Goal: Information Seeking & Learning: Learn about a topic

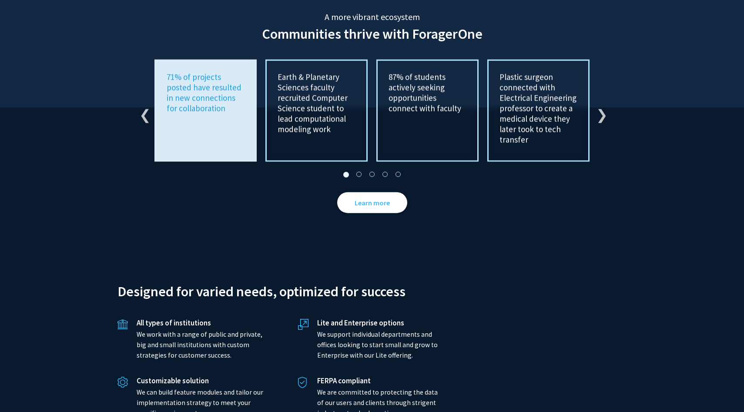
scroll to position [1934, 0]
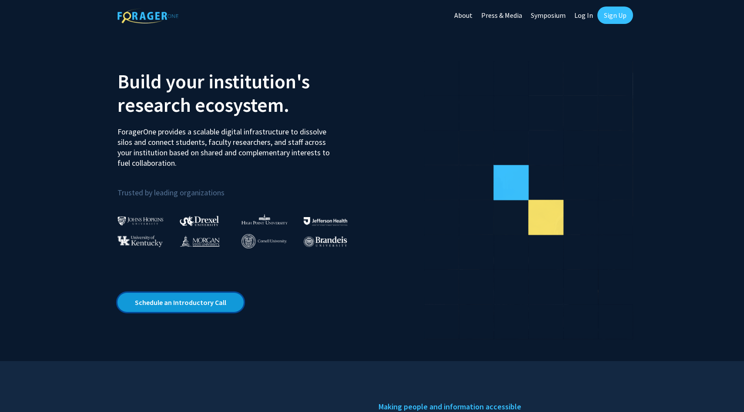
click at [201, 294] on link "Schedule an Introductory Call" at bounding box center [180, 302] width 126 height 19
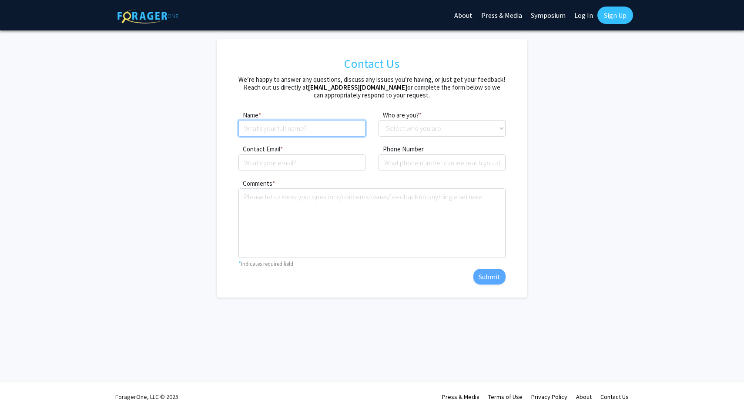
click at [341, 125] on input at bounding box center [301, 128] width 127 height 17
type input "Hannah Mae Hamze"
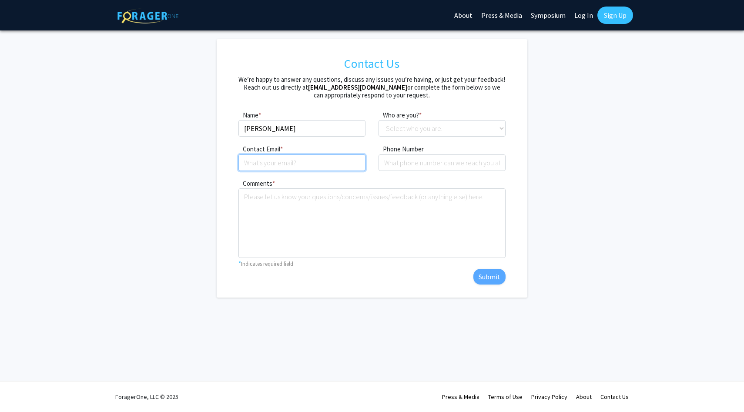
type input "hamzehannah@gmail.com"
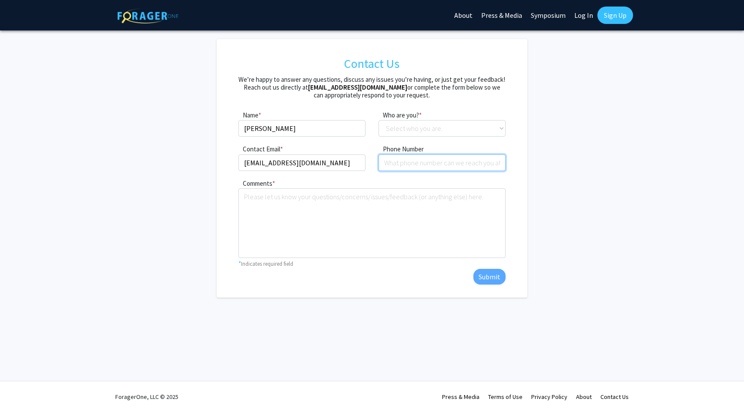
type input "2482600420"
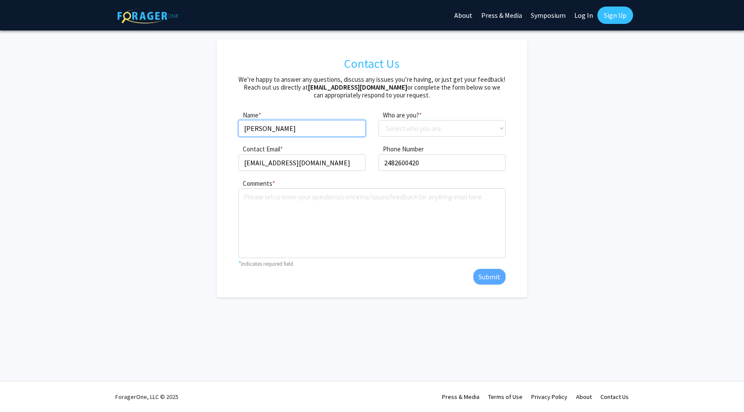
drag, startPoint x: 283, startPoint y: 127, endPoint x: 267, endPoint y: 127, distance: 15.2
click at [267, 128] on input "Hannah Mae Hamze" at bounding box center [301, 128] width 127 height 17
type input "Hannah Hamze"
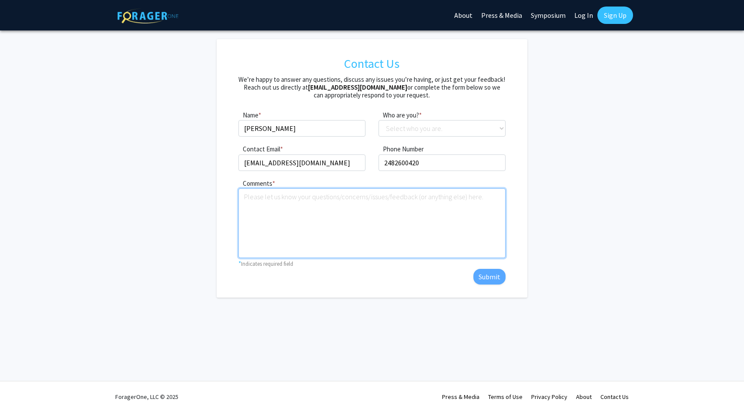
click at [317, 207] on textarea "Comments" at bounding box center [371, 223] width 267 height 70
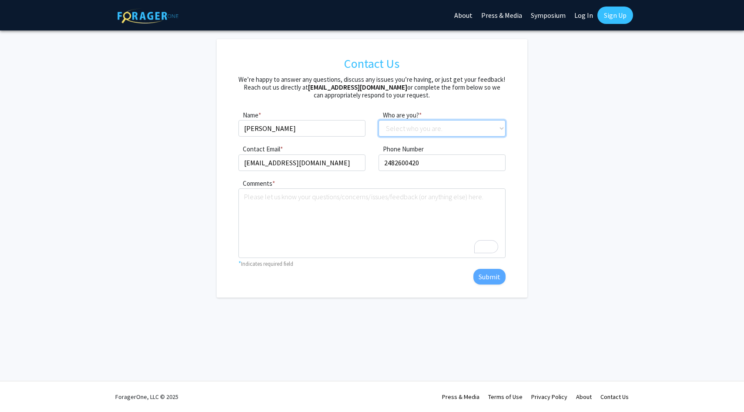
click at [408, 127] on select "Select who you are. Student Faculty Administrator Other" at bounding box center [441, 128] width 127 height 17
select select "student"
click at [378, 120] on select "Select who you are. Student Faculty Administrator Other" at bounding box center [441, 128] width 127 height 17
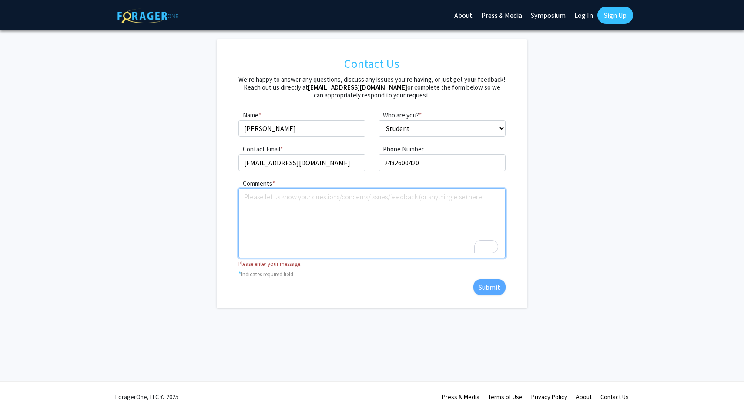
click at [350, 213] on textarea "Comments" at bounding box center [371, 223] width 267 height 70
type textarea "u"
type textarea "("
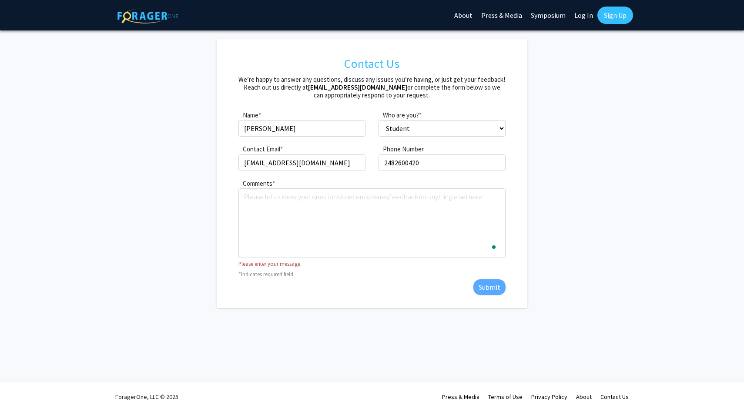
click at [609, 14] on link "Sign Up" at bounding box center [615, 15] width 36 height 17
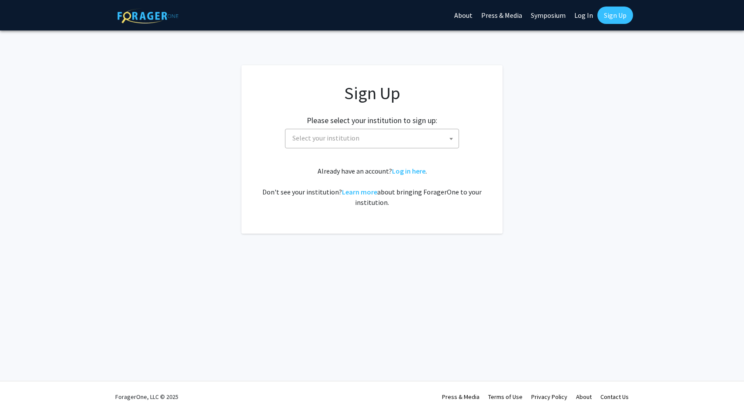
click at [356, 130] on span "Select your institution" at bounding box center [374, 138] width 170 height 18
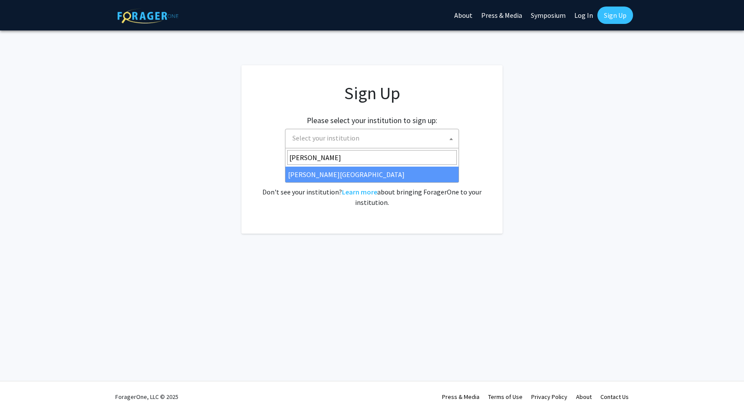
type input "wayne"
select select "21"
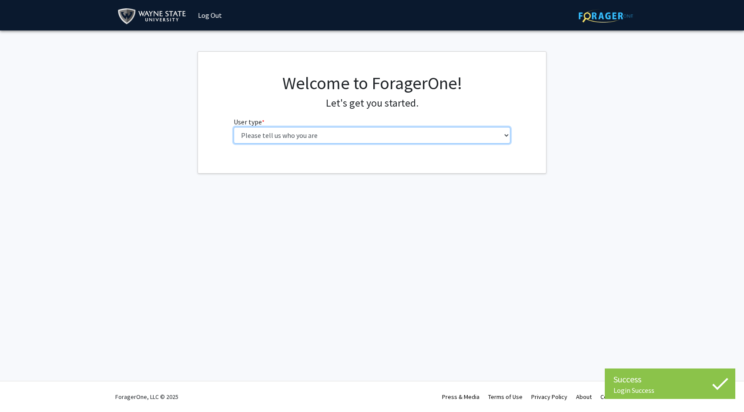
click at [404, 138] on select "Please tell us who you are Undergraduate Student Master's Student Doctoral Cand…" at bounding box center [372, 135] width 277 height 17
select select "1: undergrad"
click at [234, 127] on select "Please tell us who you are Undergraduate Student Master's Student Doctoral Cand…" at bounding box center [372, 135] width 277 height 17
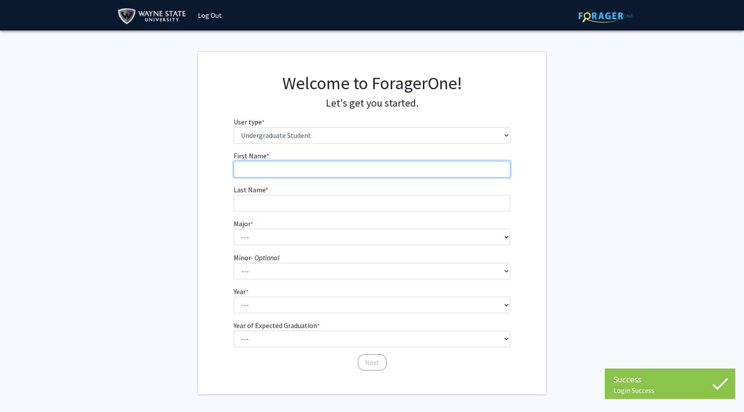
click at [271, 165] on input "First Name * required" at bounding box center [372, 169] width 277 height 17
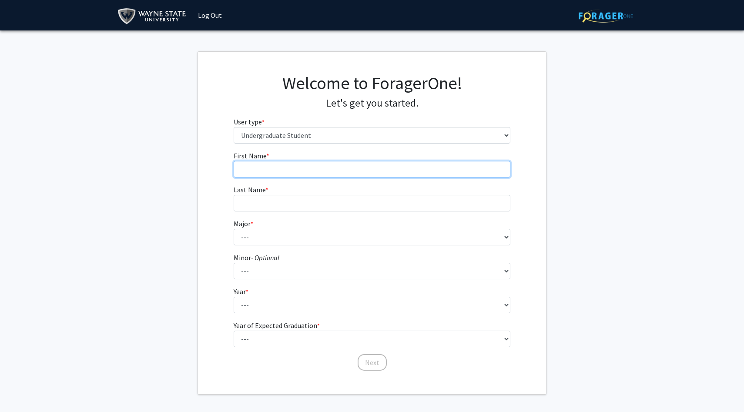
type input "Hannah"
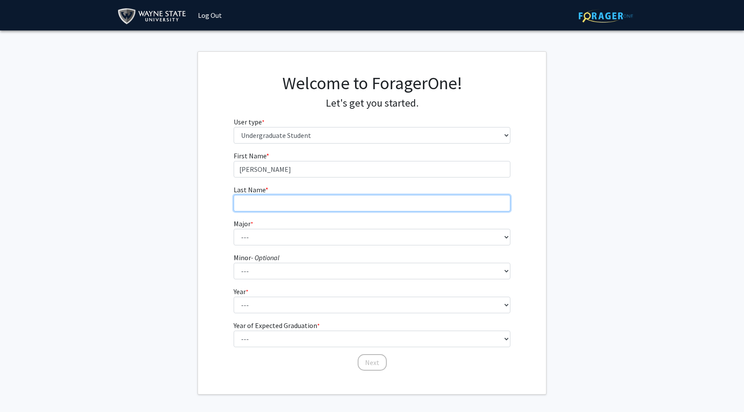
type input "Hamze"
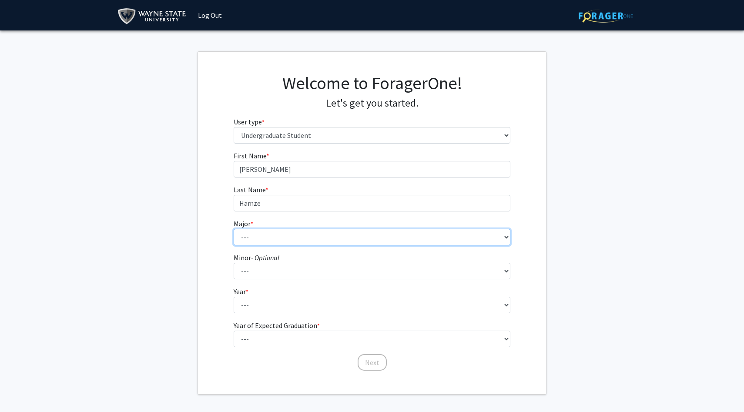
click at [265, 234] on select "--- Accounting African American Studies Anthropology Applied Behavior Analysis …" at bounding box center [372, 237] width 277 height 17
select select "12: 1792"
click at [234, 229] on select "--- Accounting African American Studies Anthropology Applied Behavior Analysis …" at bounding box center [372, 237] width 277 height 17
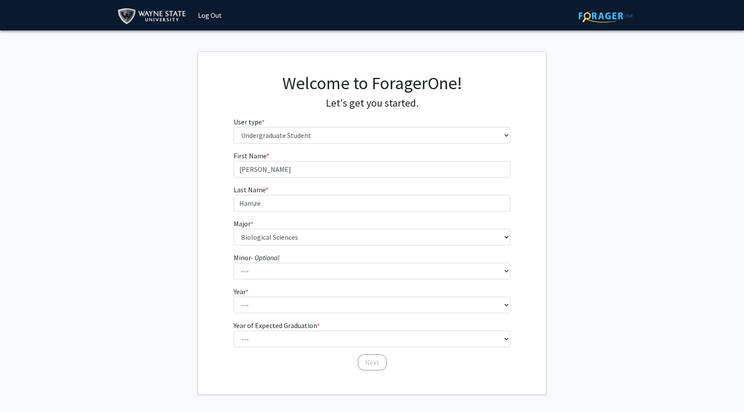
click at [258, 262] on label "Minor - Optional" at bounding box center [257, 257] width 46 height 10
click at [258, 263] on select "--- African American Studies Africana Theatre and Dance Animation and Interacti…" at bounding box center [372, 271] width 277 height 17
click at [256, 270] on select "--- African American Studies Africana Theatre and Dance Animation and Interacti…" at bounding box center [372, 271] width 277 height 17
select select "50: 1415"
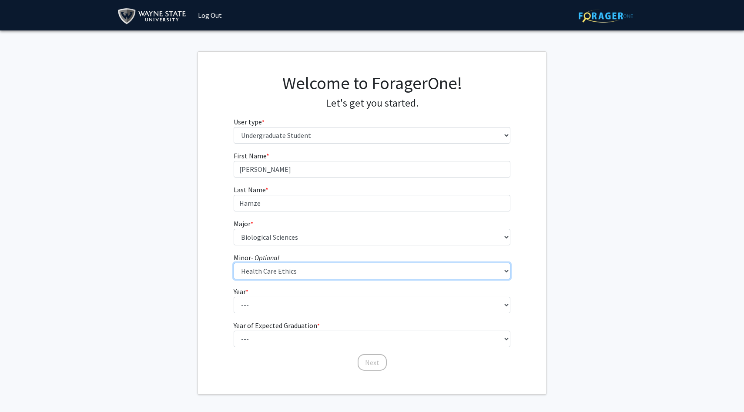
click at [234, 263] on select "--- African American Studies Africana Theatre and Dance Animation and Interacti…" at bounding box center [372, 271] width 277 height 17
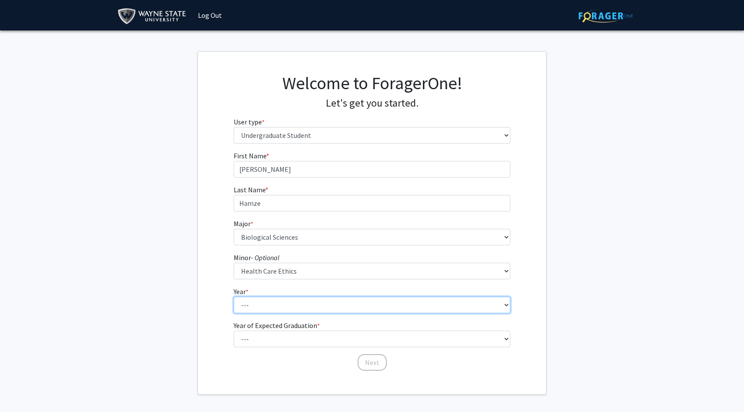
click at [257, 307] on select "--- First-year Sophomore Junior Senior Postbaccalaureate Certificate" at bounding box center [372, 305] width 277 height 17
select select "2: sophomore"
click at [234, 297] on select "--- First-year Sophomore Junior Senior Postbaccalaureate Certificate" at bounding box center [372, 305] width 277 height 17
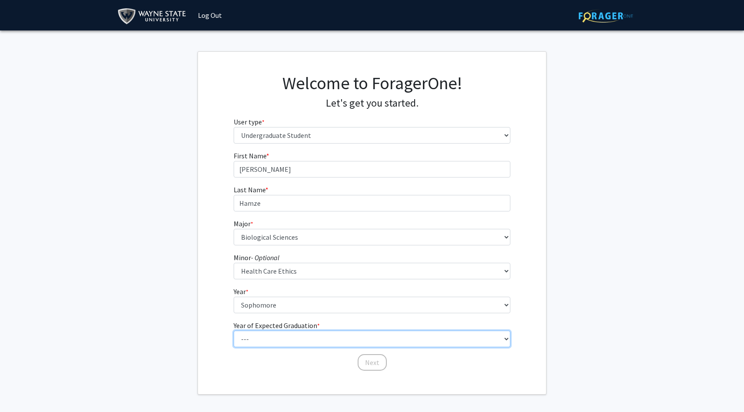
click at [255, 339] on select "--- 2025 2026 2027 2028 2029 2030 2031 2032 2033 2034" at bounding box center [372, 339] width 277 height 17
select select "4: 2028"
click at [234, 331] on select "--- 2025 2026 2027 2028 2029 2030 2031 2032 2033 2034" at bounding box center [372, 339] width 277 height 17
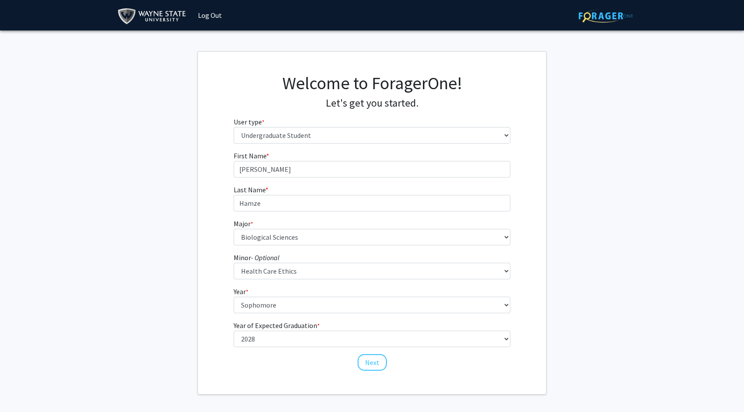
click at [355, 362] on div "Next" at bounding box center [372, 358] width 277 height 9
click at [364, 362] on button "Next" at bounding box center [371, 362] width 29 height 17
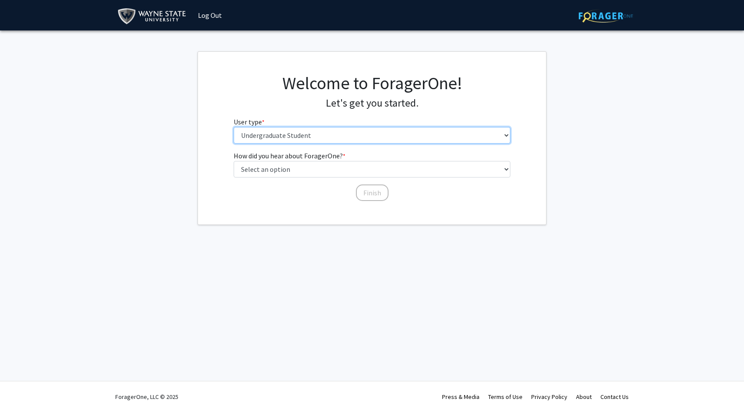
click at [287, 135] on select "Please tell us who you are Undergraduate Student Master's Student Doctoral Cand…" at bounding box center [372, 135] width 277 height 17
click at [234, 127] on select "Please tell us who you are Undergraduate Student Master's Student Doctoral Cand…" at bounding box center [372, 135] width 277 height 17
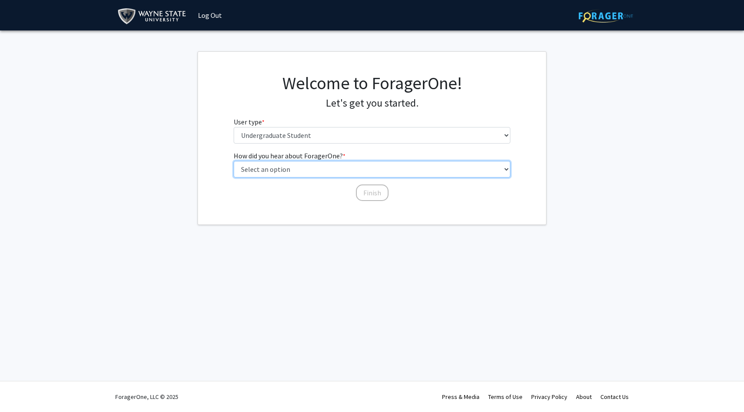
click at [281, 166] on select "Select an option Peer/student recommendation Faculty/staff recommendation Unive…" at bounding box center [372, 169] width 277 height 17
select select "3: university_website"
click at [234, 161] on select "Select an option Peer/student recommendation Faculty/staff recommendation Unive…" at bounding box center [372, 169] width 277 height 17
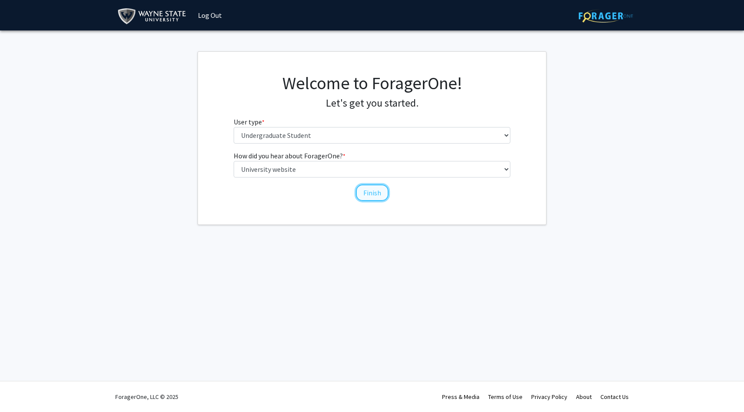
click at [369, 199] on button "Finish" at bounding box center [372, 192] width 33 height 17
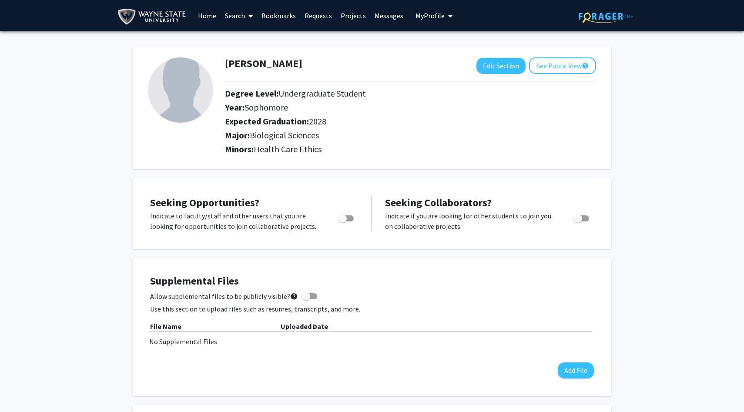
click at [232, 17] on link "Search" at bounding box center [238, 15] width 37 height 30
click at [239, 41] on span "Faculty/Staff" at bounding box center [252, 39] width 64 height 17
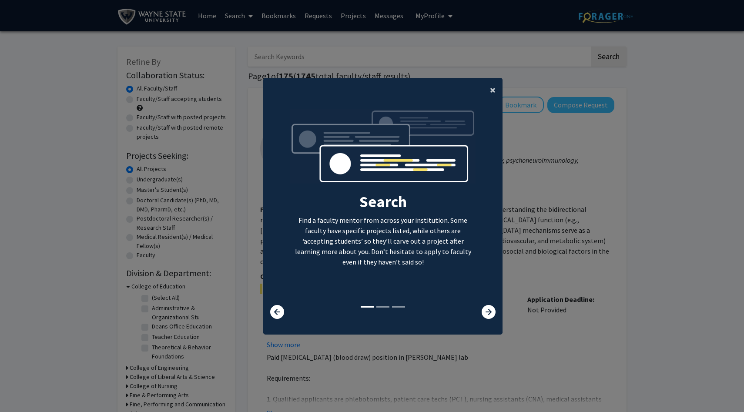
click at [492, 87] on span "×" at bounding box center [493, 89] width 6 height 13
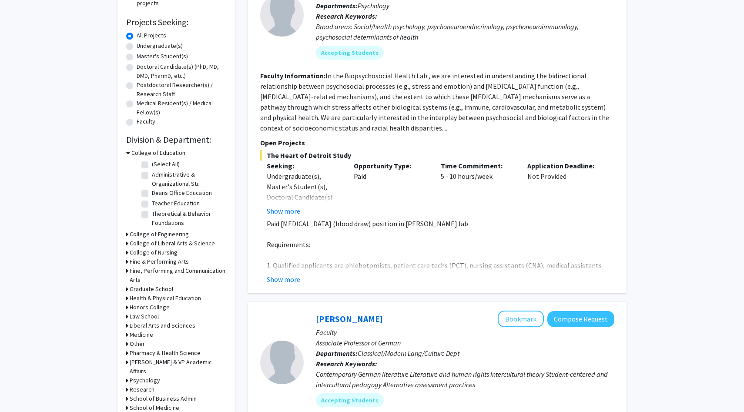
scroll to position [143, 0]
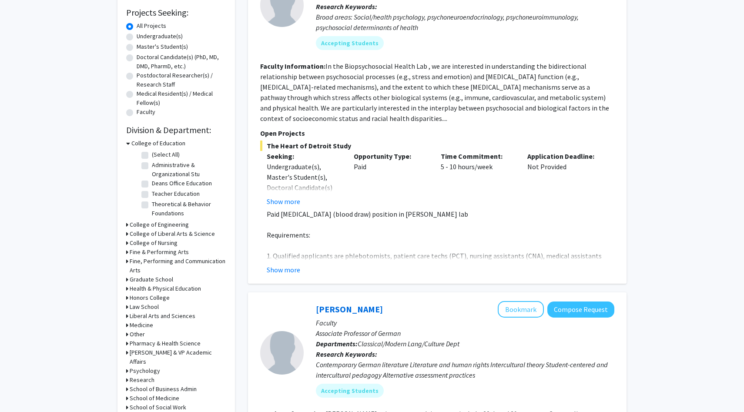
click at [129, 235] on div "College of Liberal Arts & Science" at bounding box center [176, 233] width 100 height 9
click at [126, 234] on icon at bounding box center [127, 233] width 2 height 9
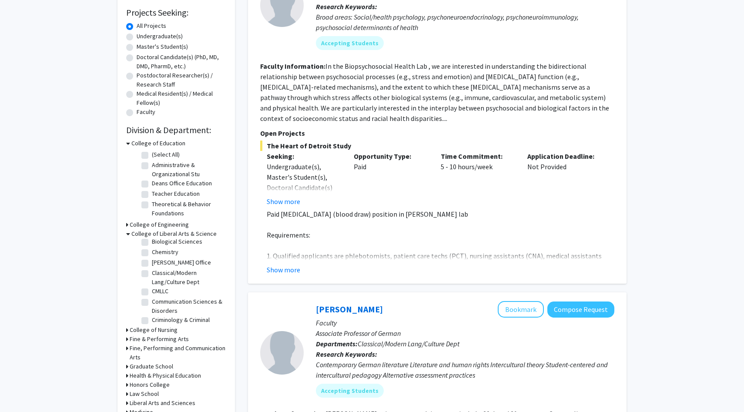
scroll to position [33, 0]
click at [152, 244] on label "Biological Sciences" at bounding box center [177, 243] width 50 height 9
click at [152, 244] on input "Biological Sciences" at bounding box center [155, 242] width 6 height 6
checkbox input "true"
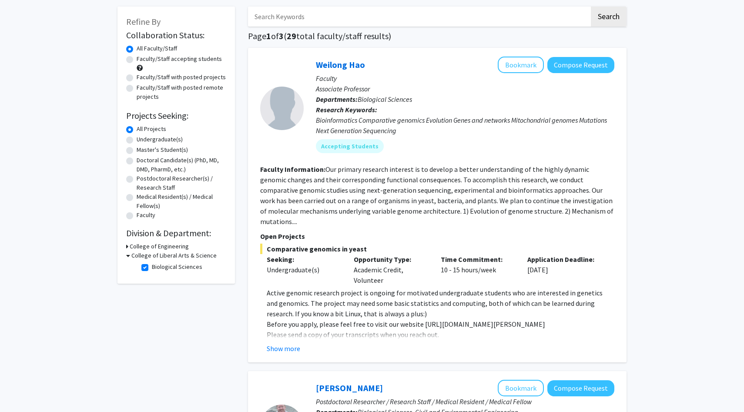
scroll to position [43, 0]
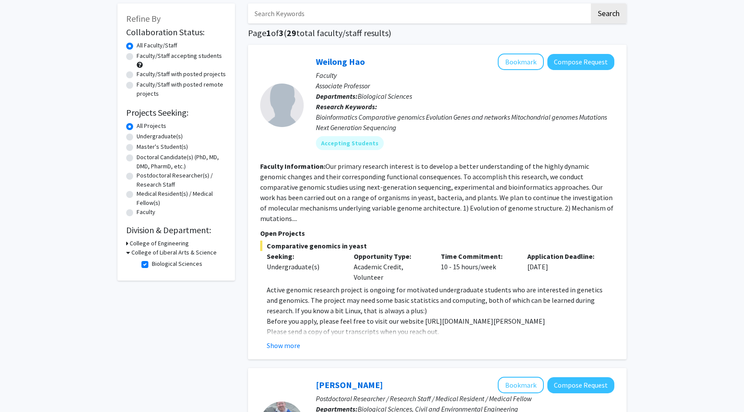
click at [137, 57] on label "Faculty/Staff accepting students" at bounding box center [179, 55] width 85 height 9
click at [137, 57] on input "Faculty/Staff accepting students" at bounding box center [140, 54] width 6 height 6
radio input "true"
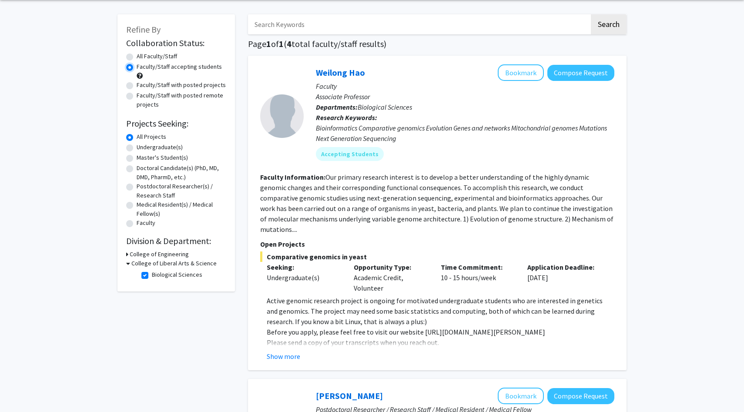
scroll to position [36, 0]
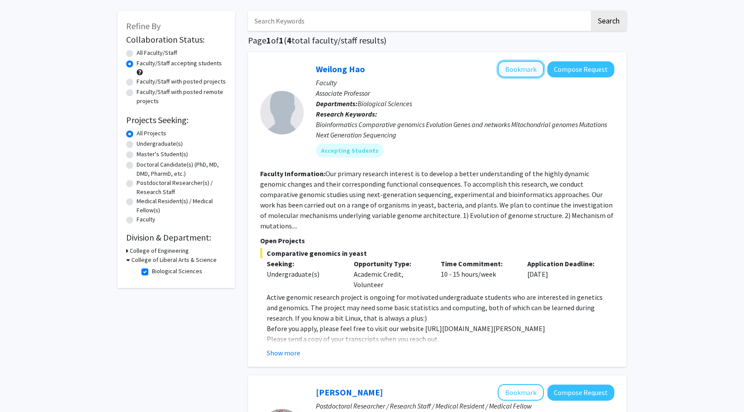
click at [514, 72] on button "Bookmark" at bounding box center [521, 69] width 46 height 17
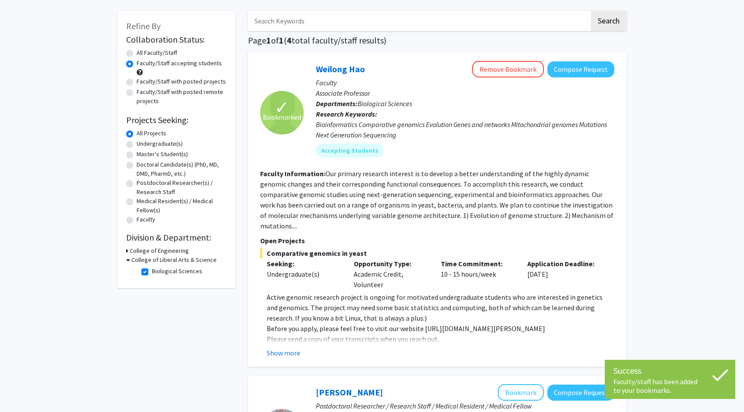
click at [137, 143] on label "Undergraduate(s)" at bounding box center [160, 143] width 46 height 9
click at [137, 143] on input "Undergraduate(s)" at bounding box center [140, 142] width 6 height 6
radio input "true"
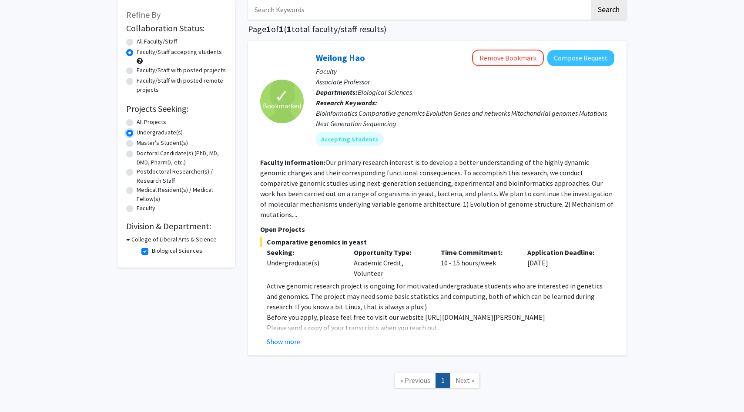
scroll to position [47, 0]
click at [152, 251] on label "Biological Sciences" at bounding box center [177, 250] width 50 height 9
click at [152, 251] on input "Biological Sciences" at bounding box center [155, 249] width 6 height 6
checkbox input "false"
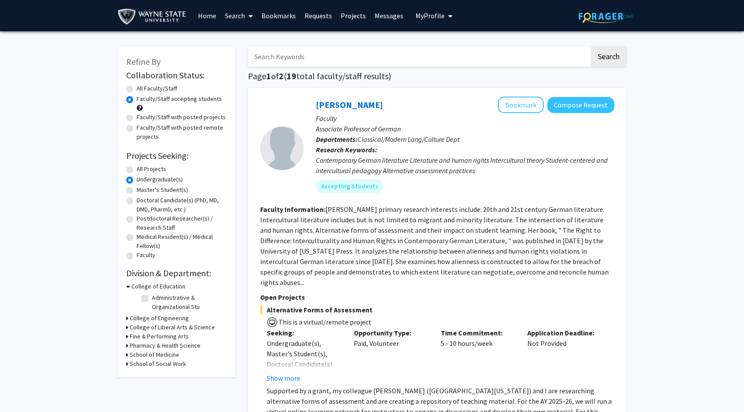
click at [129, 326] on div "College of Liberal Arts & Science" at bounding box center [176, 327] width 100 height 9
click at [125, 328] on div "Refine By Collaboration Status: Collaboration Status All Faculty/Staff Collabor…" at bounding box center [175, 212] width 117 height 331
click at [127, 327] on icon at bounding box center [127, 327] width 2 height 9
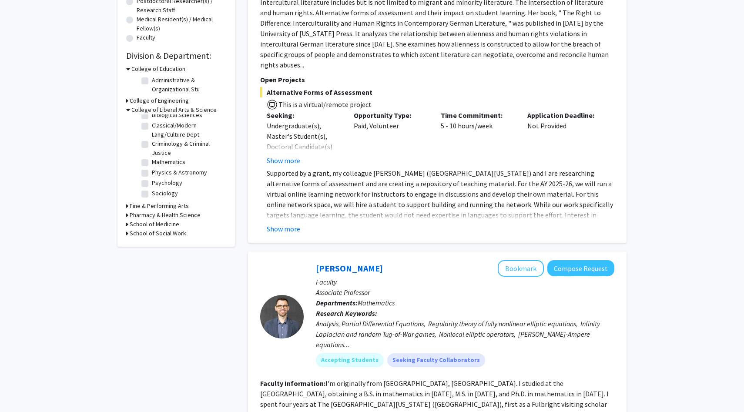
scroll to position [215, 0]
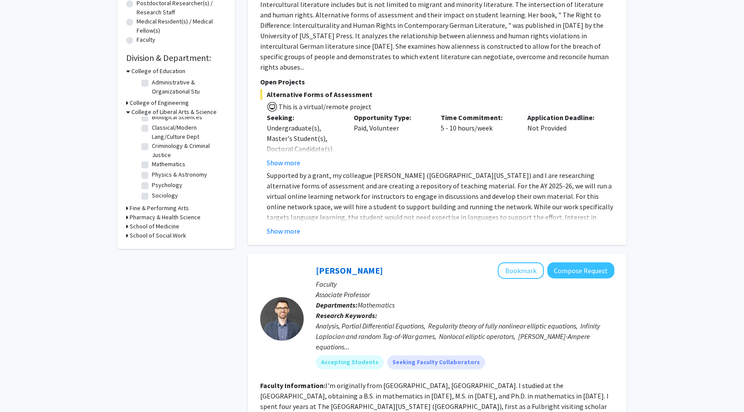
click at [127, 227] on icon at bounding box center [127, 226] width 2 height 9
click at [127, 227] on icon at bounding box center [128, 226] width 4 height 9
click at [128, 218] on icon at bounding box center [127, 217] width 2 height 9
click at [128, 218] on icon at bounding box center [128, 217] width 4 height 9
click at [128, 210] on icon at bounding box center [127, 208] width 2 height 9
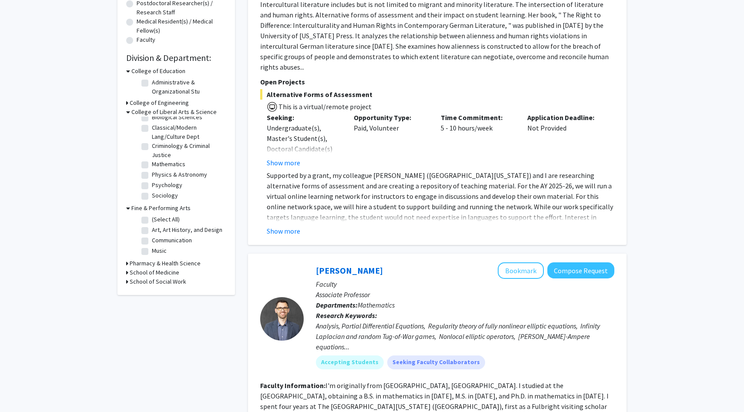
click at [128, 209] on icon at bounding box center [128, 208] width 4 height 9
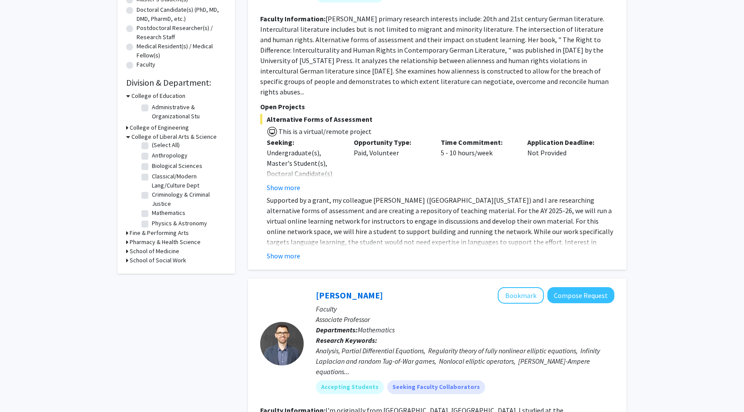
scroll to position [0, 0]
click at [152, 169] on label "Biological Sciences" at bounding box center [177, 168] width 50 height 9
click at [152, 169] on input "Biological Sciences" at bounding box center [155, 167] width 6 height 6
checkbox input "true"
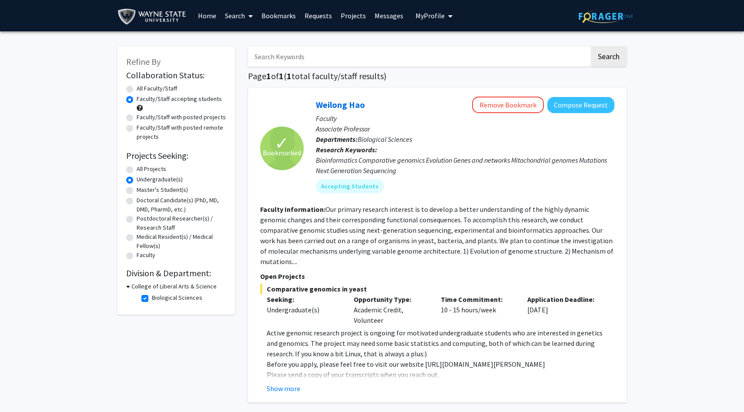
click at [152, 298] on label "Biological Sciences" at bounding box center [177, 297] width 50 height 9
click at [152, 298] on input "Biological Sciences" at bounding box center [155, 296] width 6 height 6
checkbox input "false"
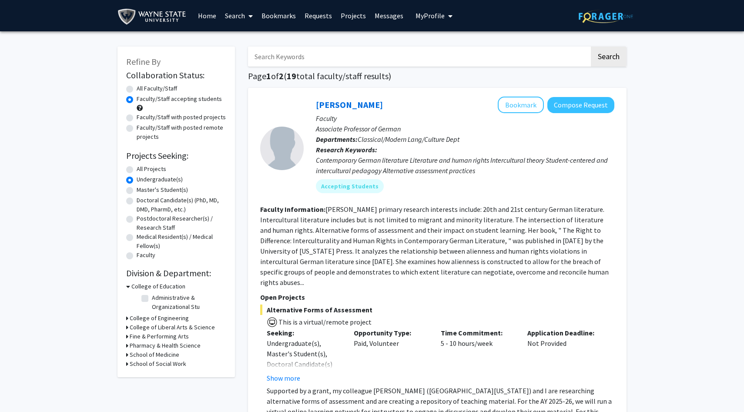
click at [128, 320] on icon at bounding box center [127, 318] width 2 height 9
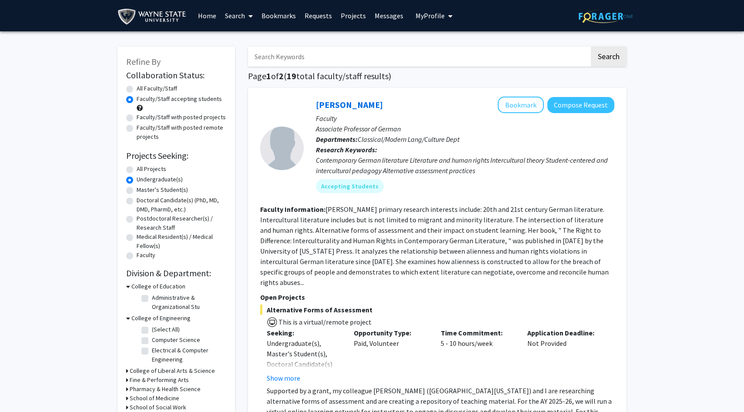
click at [127, 320] on icon at bounding box center [128, 318] width 4 height 9
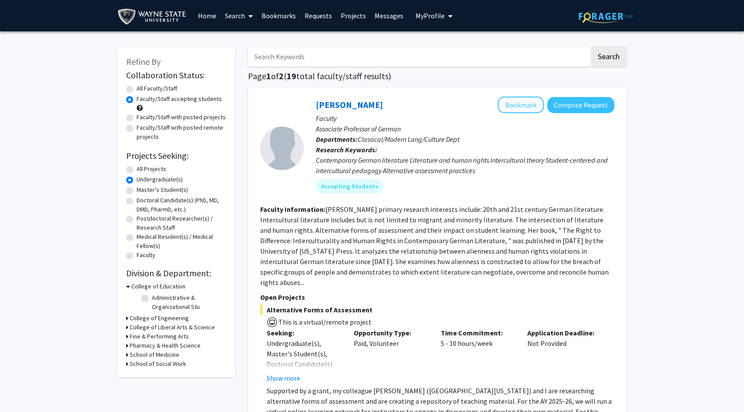
click at [128, 320] on div "College of Engineering" at bounding box center [176, 318] width 100 height 9
click at [127, 327] on icon at bounding box center [127, 327] width 2 height 9
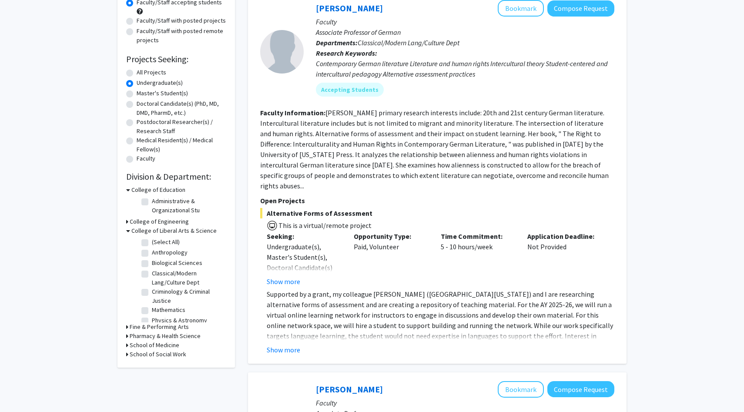
scroll to position [27, 0]
click at [126, 328] on div "Refine By Collaboration Status: Collaboration Status All Faculty/Staff Collabor…" at bounding box center [175, 159] width 117 height 418
click at [126, 325] on icon at bounding box center [127, 326] width 2 height 9
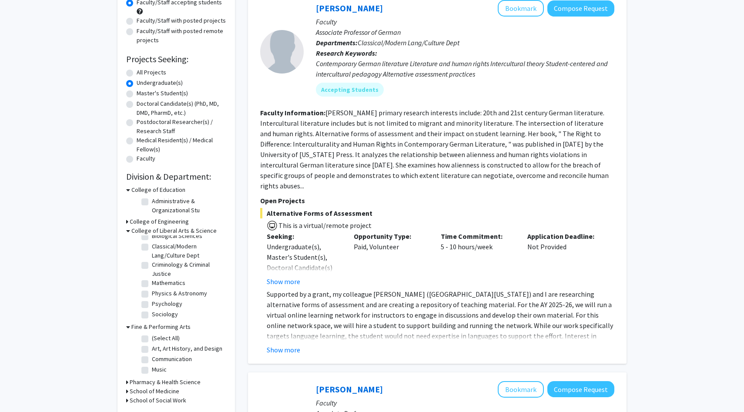
click at [126, 326] on icon at bounding box center [128, 326] width 4 height 9
click at [128, 336] on div "Pharmacy & Health Science" at bounding box center [176, 335] width 100 height 9
click at [127, 336] on icon at bounding box center [127, 335] width 2 height 9
click at [127, 335] on icon at bounding box center [128, 335] width 4 height 9
click at [126, 354] on icon at bounding box center [127, 354] width 2 height 9
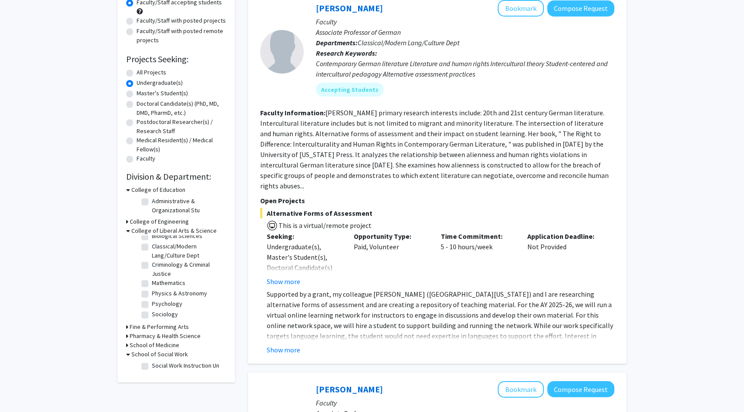
click at [126, 354] on icon at bounding box center [128, 354] width 4 height 9
click at [152, 238] on label "Biological Sciences" at bounding box center [177, 235] width 50 height 9
click at [152, 237] on input "Biological Sciences" at bounding box center [155, 234] width 6 height 6
checkbox input "true"
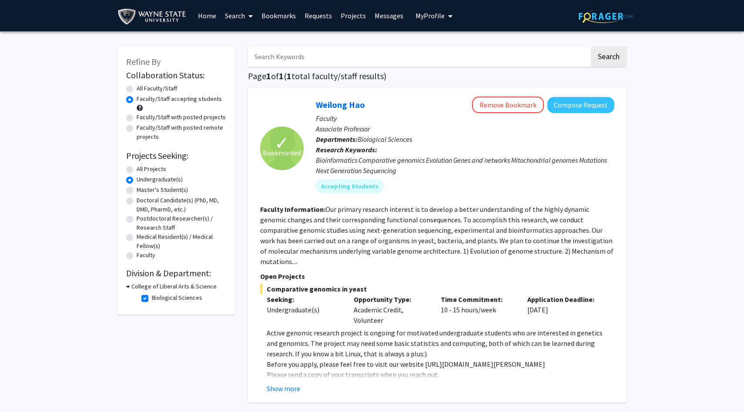
click at [137, 171] on label "All Projects" at bounding box center [152, 168] width 30 height 9
click at [137, 170] on input "All Projects" at bounding box center [140, 167] width 6 height 6
radio input "true"
click at [127, 296] on icon at bounding box center [128, 295] width 4 height 9
click at [127, 296] on icon at bounding box center [127, 295] width 2 height 9
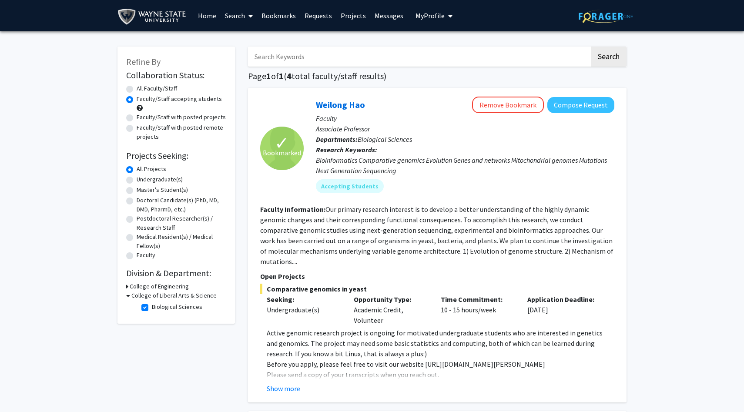
click at [152, 307] on label "Biological Sciences" at bounding box center [177, 306] width 50 height 9
click at [152, 307] on input "Biological Sciences" at bounding box center [155, 305] width 6 height 6
checkbox input "false"
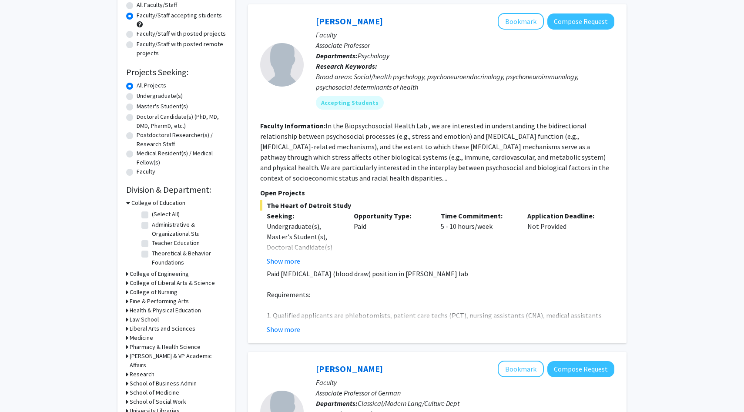
scroll to position [97, 0]
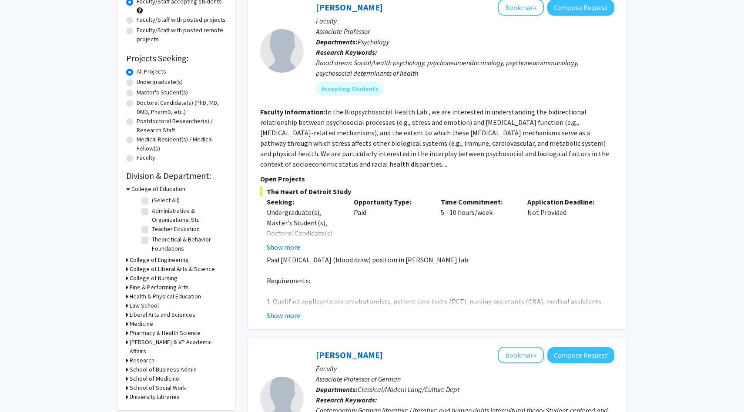
click at [126, 296] on div "Refine By Collaboration Status: Collaboration Status All Faculty/Staff Collabor…" at bounding box center [175, 179] width 117 height 461
click at [130, 296] on h3 "Health & Physical Education" at bounding box center [165, 296] width 71 height 9
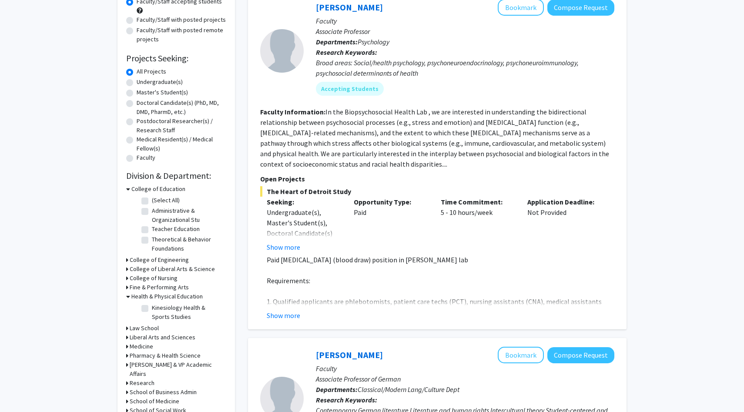
click at [152, 306] on label "Kinesiology Health & Sports Studies" at bounding box center [188, 312] width 72 height 18
click at [152, 306] on input "Kinesiology Health & Sports Studies" at bounding box center [155, 306] width 6 height 6
checkbox input "true"
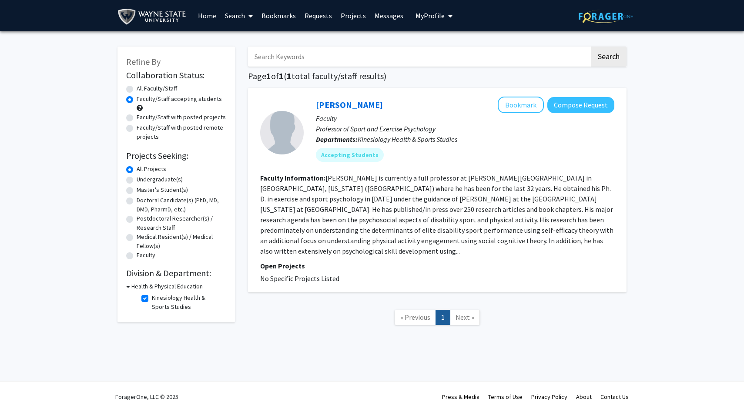
click at [320, 184] on section "Faculty Information: Dr. Martin is currently a full professor at Wayne State Un…" at bounding box center [437, 215] width 354 height 84
click at [285, 134] on div at bounding box center [281, 132] width 43 height 43
click at [335, 108] on link "Jeffrey Martin" at bounding box center [349, 104] width 67 height 11
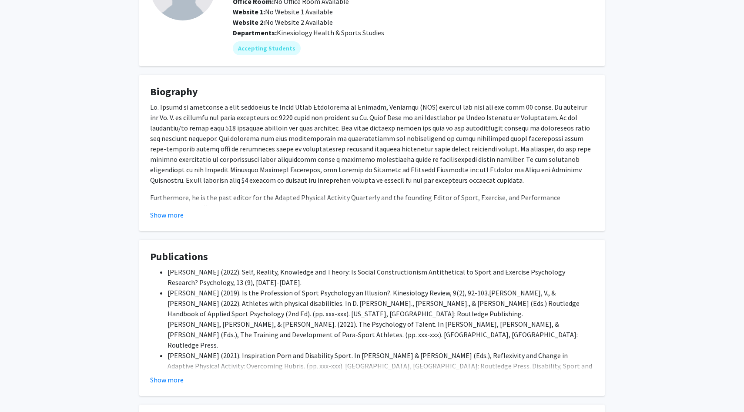
scroll to position [96, 0]
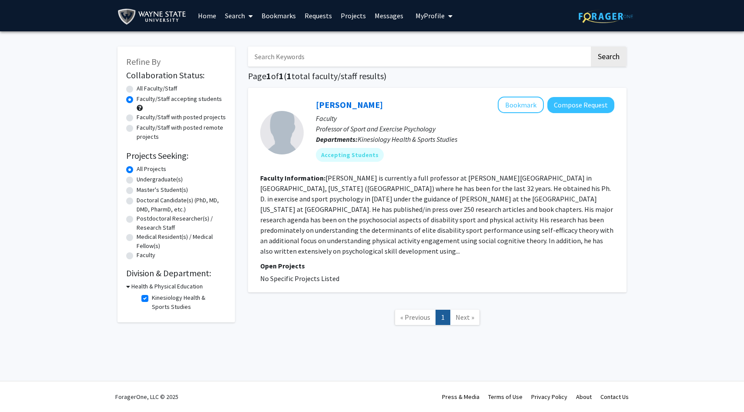
click at [152, 300] on label "Kinesiology Health & Sports Studies" at bounding box center [188, 302] width 72 height 18
click at [152, 299] on input "Kinesiology Health & Sports Studies" at bounding box center [155, 296] width 6 height 6
checkbox input "false"
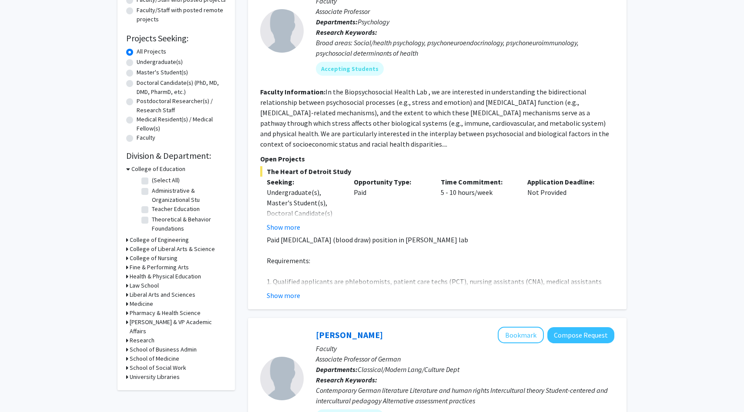
scroll to position [118, 0]
click at [127, 248] on icon at bounding box center [127, 248] width 2 height 9
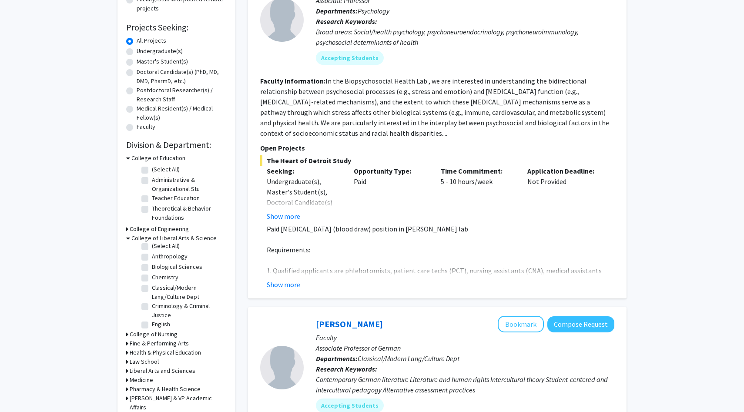
scroll to position [0, 0]
click at [127, 335] on icon at bounding box center [127, 334] width 2 height 9
click at [127, 335] on icon at bounding box center [128, 334] width 4 height 9
click at [126, 342] on icon at bounding box center [127, 343] width 2 height 9
click at [126, 342] on icon at bounding box center [128, 343] width 4 height 9
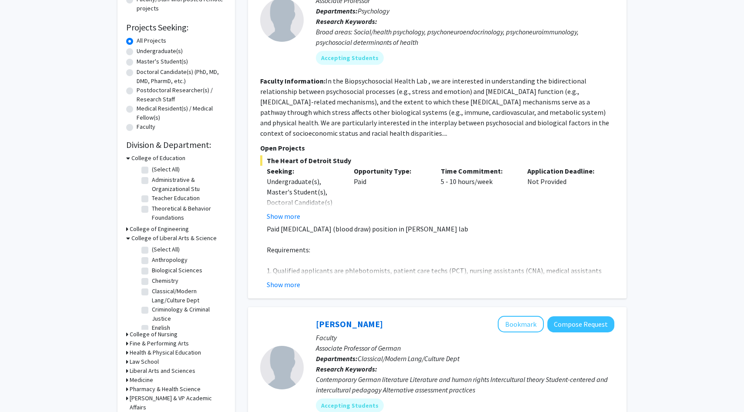
click at [127, 352] on icon at bounding box center [127, 352] width 2 height 9
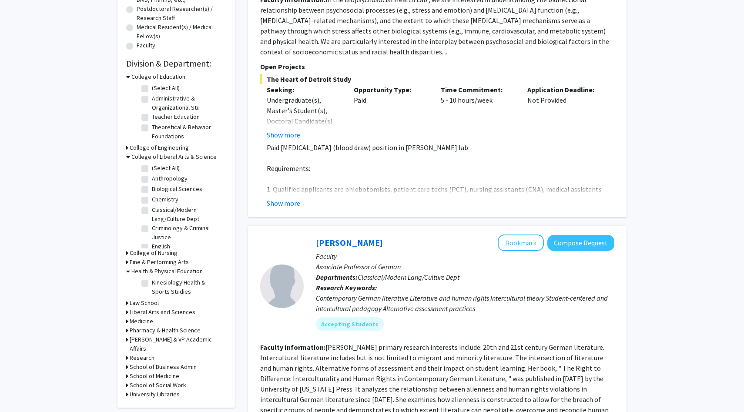
scroll to position [231, 0]
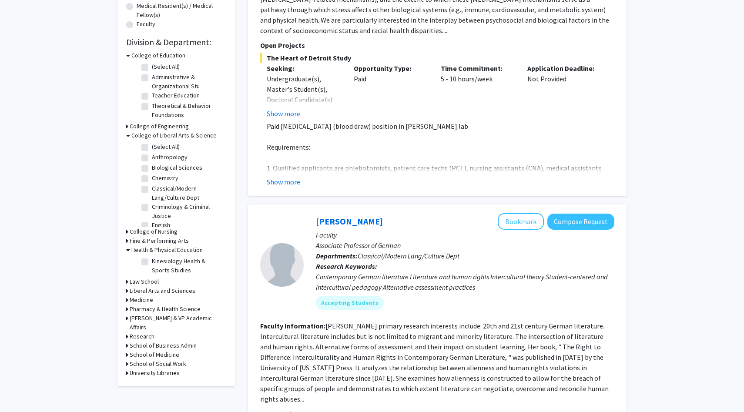
click at [130, 251] on div "Health & Physical Education" at bounding box center [176, 249] width 100 height 9
click at [129, 250] on icon at bounding box center [128, 249] width 4 height 9
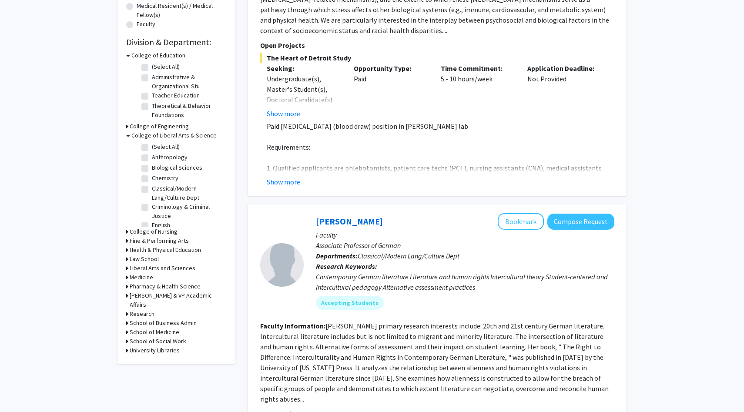
click at [127, 269] on icon at bounding box center [127, 268] width 2 height 9
click at [127, 268] on icon at bounding box center [128, 268] width 4 height 9
click at [127, 259] on icon at bounding box center [127, 258] width 2 height 9
click at [127, 260] on icon at bounding box center [128, 258] width 4 height 9
click at [127, 286] on icon at bounding box center [127, 286] width 2 height 9
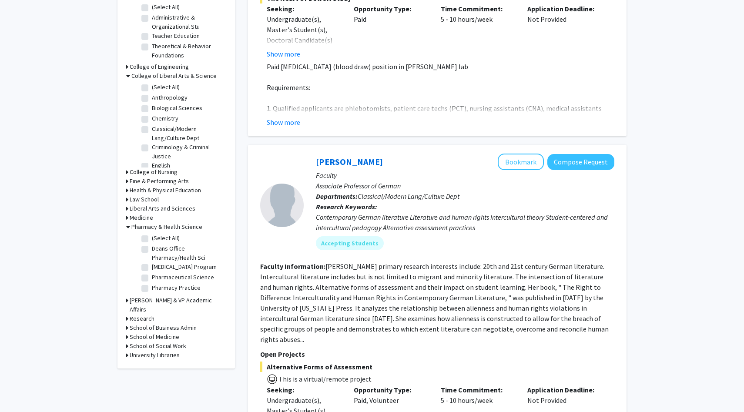
scroll to position [292, 0]
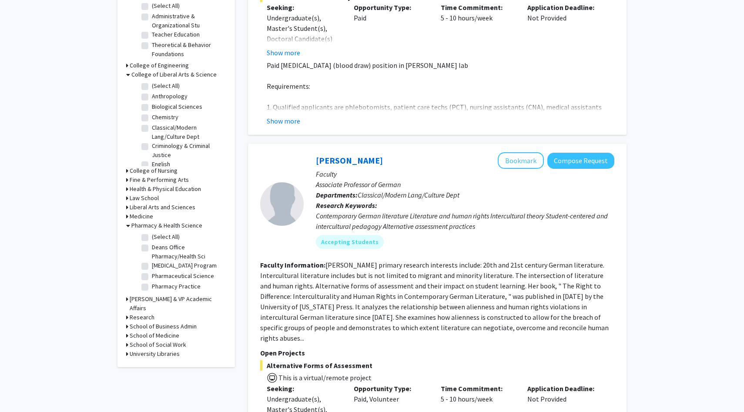
click at [129, 225] on icon at bounding box center [128, 225] width 4 height 9
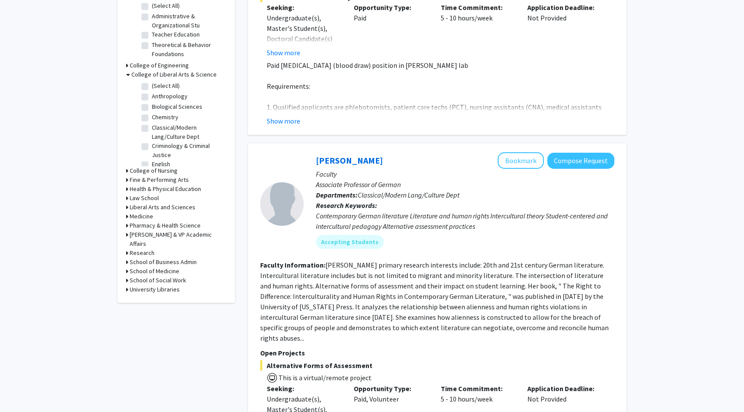
click at [126, 238] on icon at bounding box center [127, 234] width 2 height 9
click at [127, 237] on icon at bounding box center [128, 234] width 4 height 9
click at [129, 267] on div "School of Medicine" at bounding box center [176, 271] width 100 height 9
click at [128, 267] on div "School of Medicine" at bounding box center [176, 271] width 100 height 9
click at [127, 267] on icon at bounding box center [127, 271] width 2 height 9
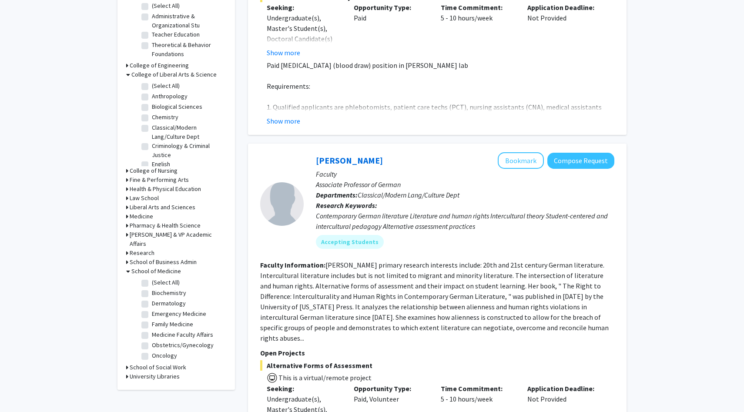
click at [152, 288] on label "Biochemistry" at bounding box center [169, 292] width 34 height 9
click at [152, 288] on input "Biochemistry" at bounding box center [155, 291] width 6 height 6
checkbox input "true"
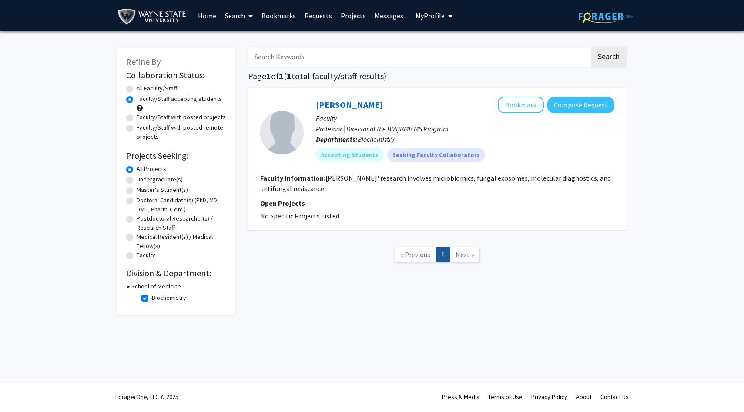
click at [152, 299] on label "Biochemistry" at bounding box center [169, 297] width 34 height 9
click at [152, 299] on input "Biochemistry" at bounding box center [155, 296] width 6 height 6
checkbox input "false"
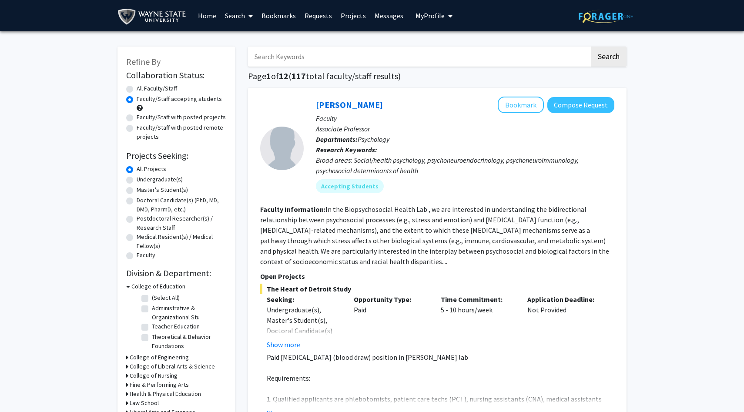
click at [137, 180] on label "Undergraduate(s)" at bounding box center [160, 179] width 46 height 9
click at [137, 180] on input "Undergraduate(s)" at bounding box center [140, 178] width 6 height 6
radio input "true"
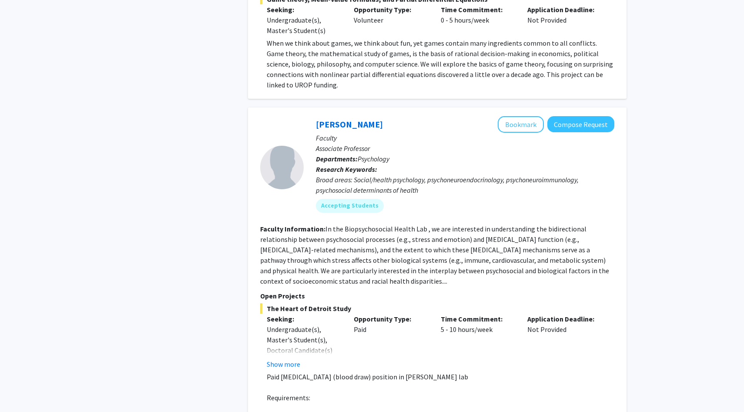
scroll to position [751, 0]
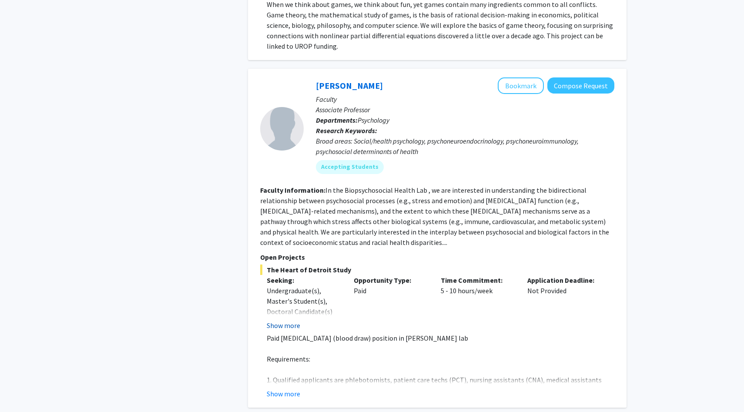
click at [285, 320] on button "Show more" at bounding box center [283, 325] width 33 height 10
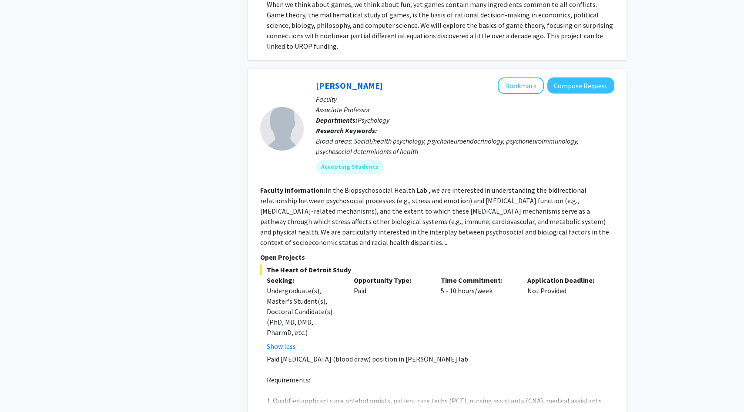
click at [271, 409] on button "Show more" at bounding box center [283, 414] width 33 height 10
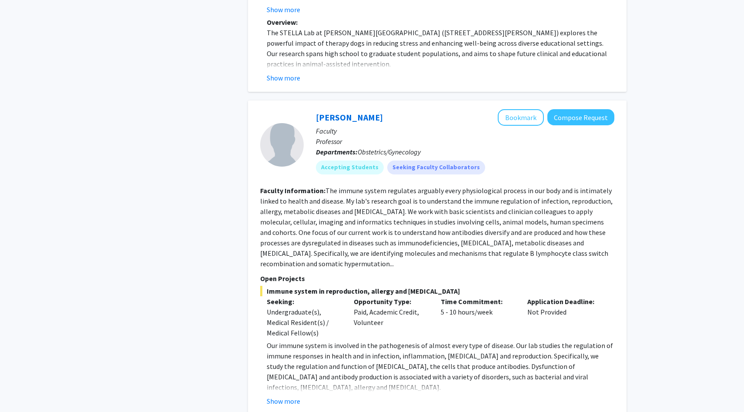
scroll to position [3354, 0]
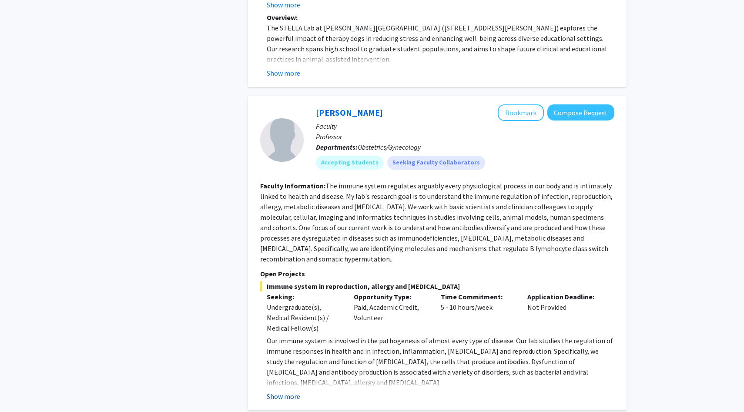
click at [286, 391] on button "Show more" at bounding box center [283, 396] width 33 height 10
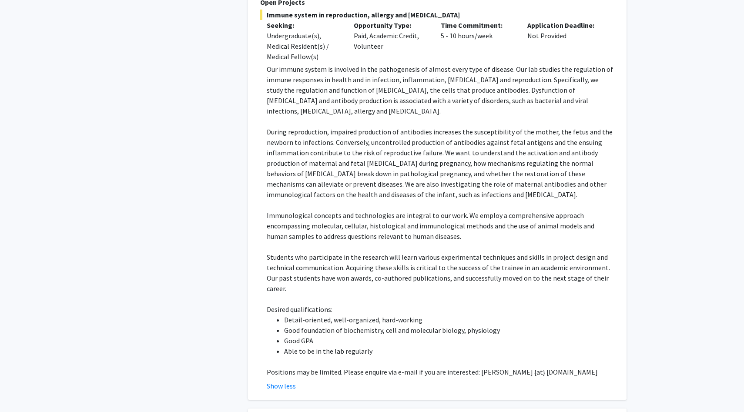
scroll to position [3626, 0]
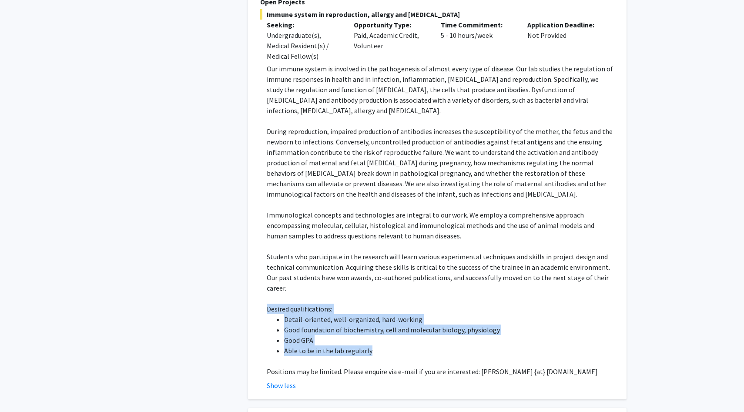
drag, startPoint x: 264, startPoint y: 215, endPoint x: 371, endPoint y: 257, distance: 115.4
click at [371, 257] on fg-read-more "Our immune system is involved in the pathogenesis of almost every type of disea…" at bounding box center [437, 226] width 354 height 327
click at [371, 345] on li "Able to be in the lab regularly" at bounding box center [449, 350] width 330 height 10
drag, startPoint x: 540, startPoint y: 277, endPoint x: 252, endPoint y: 207, distance: 296.7
click at [252, 207] on div "Kang Chen Bookmark Compose Request Faculty Professor Departments: Obstetrics/Gy…" at bounding box center [437, 111] width 378 height 575
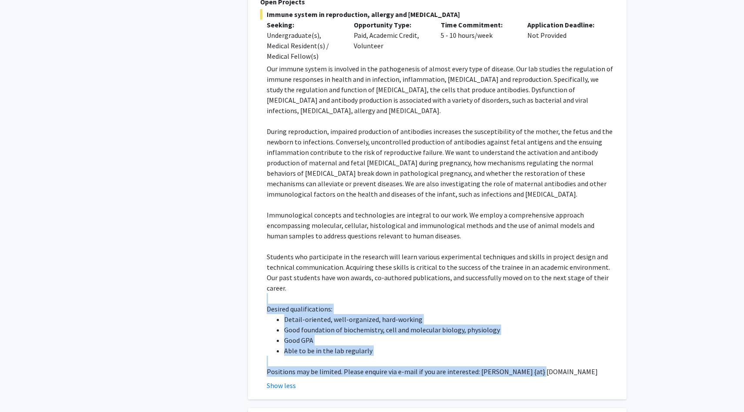
click at [252, 207] on div "Kang Chen Bookmark Compose Request Faculty Professor Departments: Obstetrics/Gy…" at bounding box center [437, 111] width 378 height 575
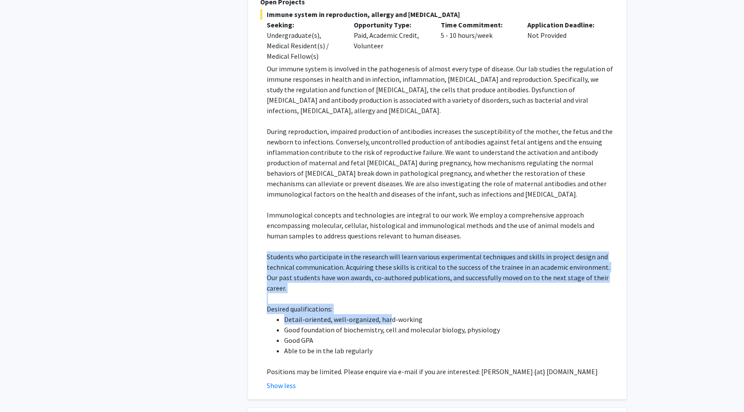
drag, startPoint x: 263, startPoint y: 172, endPoint x: 388, endPoint y: 229, distance: 137.6
click at [388, 229] on fg-read-more "Our immune system is involved in the pathogenesis of almost every type of disea…" at bounding box center [437, 226] width 354 height 327
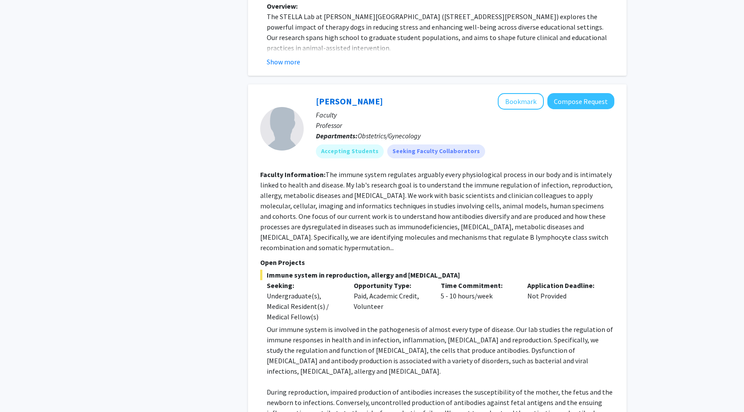
scroll to position [3338, 0]
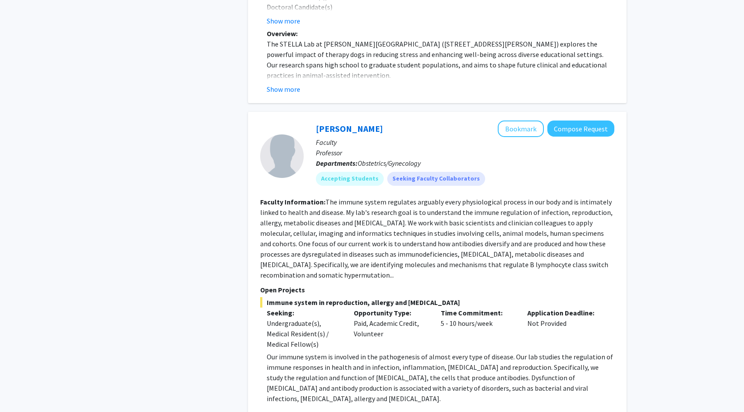
click at [377, 307] on div "Opportunity Type: Paid, Academic Credit, Volunteer" at bounding box center [390, 328] width 87 height 42
drag, startPoint x: 397, startPoint y: 249, endPoint x: 253, endPoint y: 121, distance: 192.5
click at [253, 121] on div "Kang Chen Bookmark Compose Request Faculty Professor Departments: Obstetrics/Gy…" at bounding box center [437, 399] width 378 height 575
click at [287, 197] on fg-read-more "The immune system regulates arguably every physiological process in our body an…" at bounding box center [436, 238] width 352 height 82
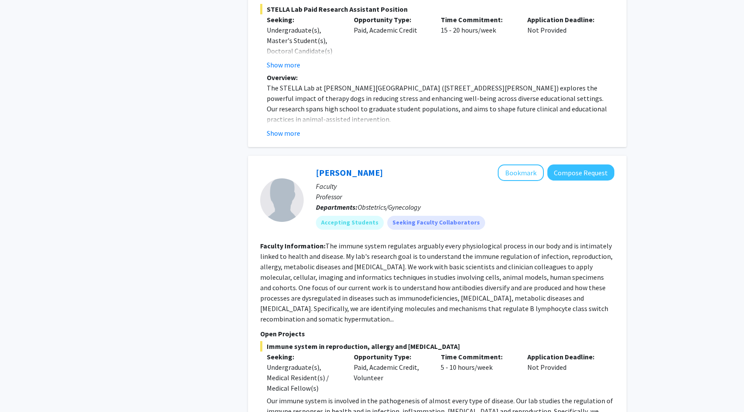
scroll to position [3284, 0]
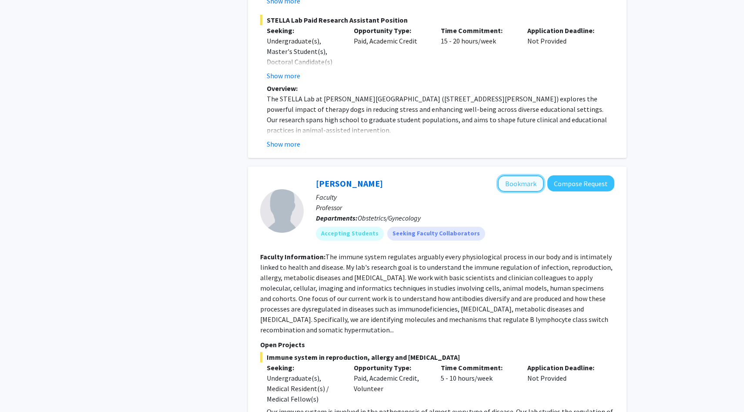
click at [521, 175] on button "Bookmark" at bounding box center [521, 183] width 46 height 17
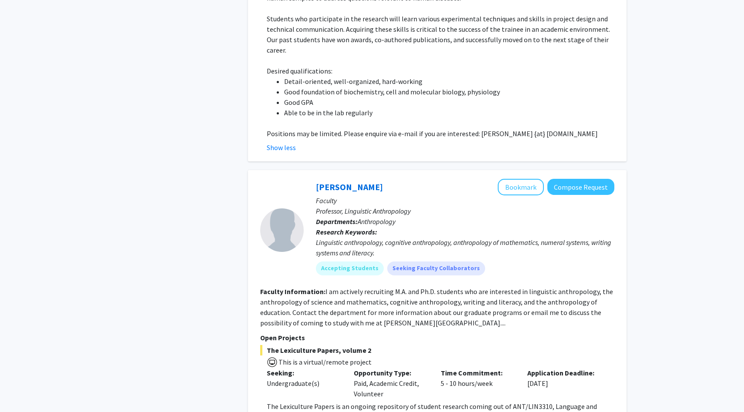
scroll to position [3931, 0]
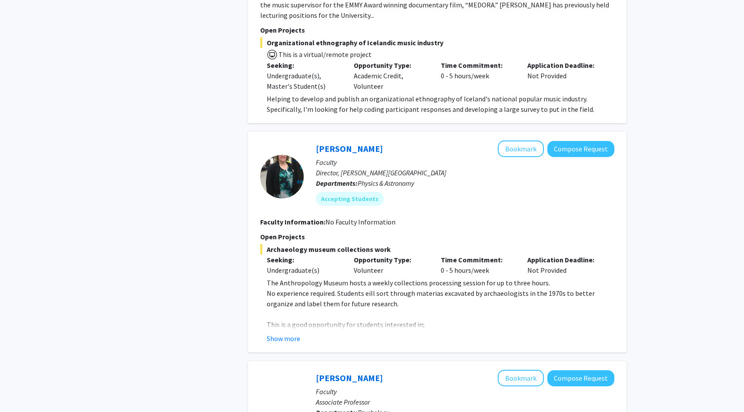
scroll to position [2090, 0]
click at [291, 333] on button "Show more" at bounding box center [283, 338] width 33 height 10
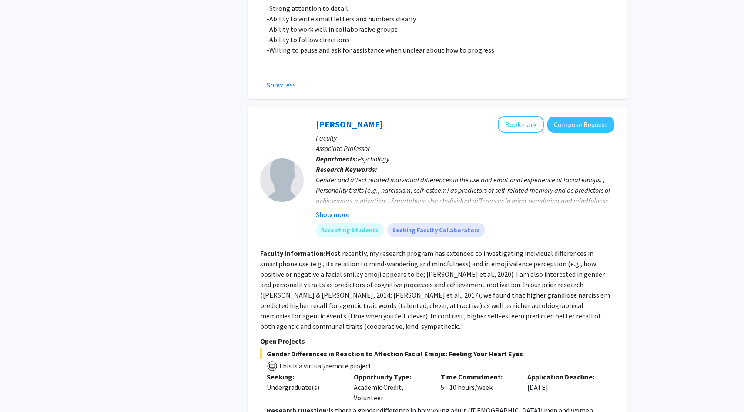
scroll to position [2511, 0]
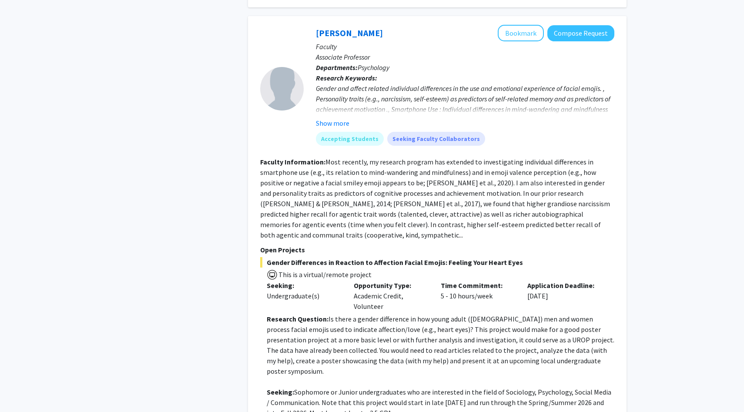
scroll to position [2533, 0]
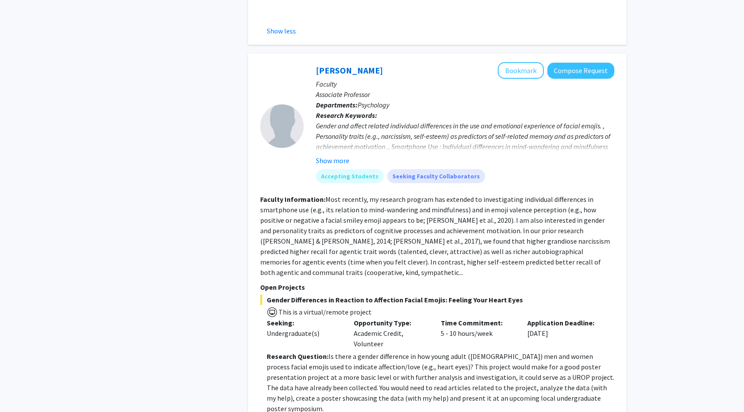
click at [324, 120] on fg-read-more "Gender and affect related individual differences in the use and emotional exper…" at bounding box center [465, 142] width 298 height 45
click at [327, 155] on button "Show more" at bounding box center [332, 160] width 33 height 10
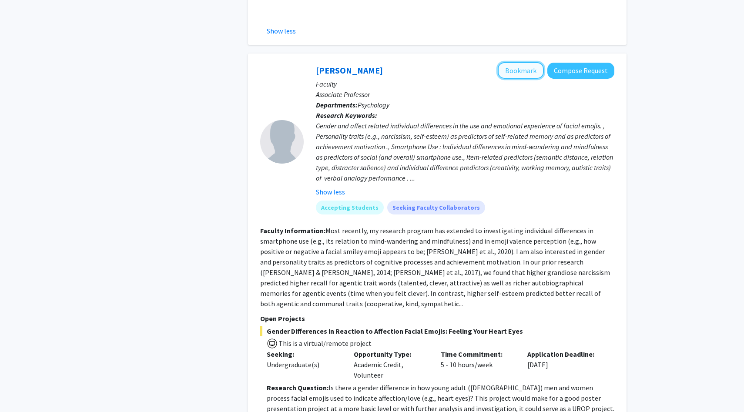
click at [523, 62] on button "Bookmark" at bounding box center [521, 70] width 46 height 17
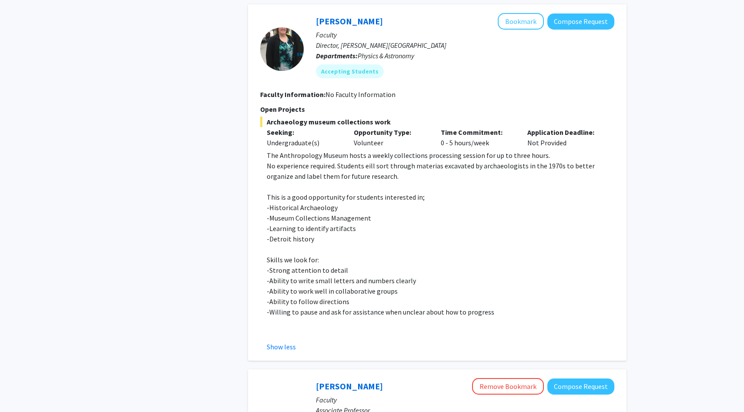
scroll to position [2653, 0]
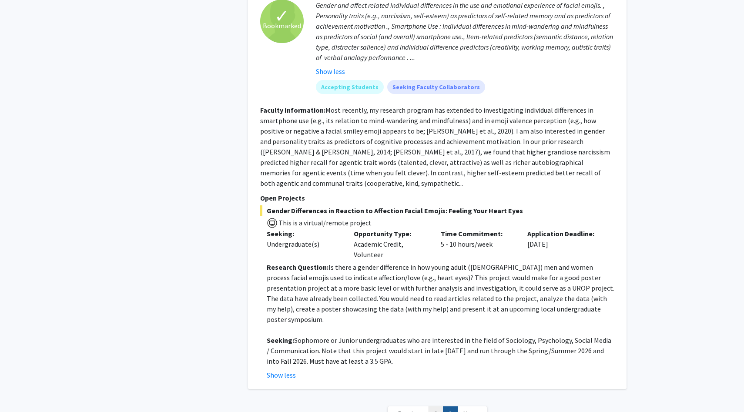
click at [438, 406] on link "1" at bounding box center [435, 413] width 15 height 15
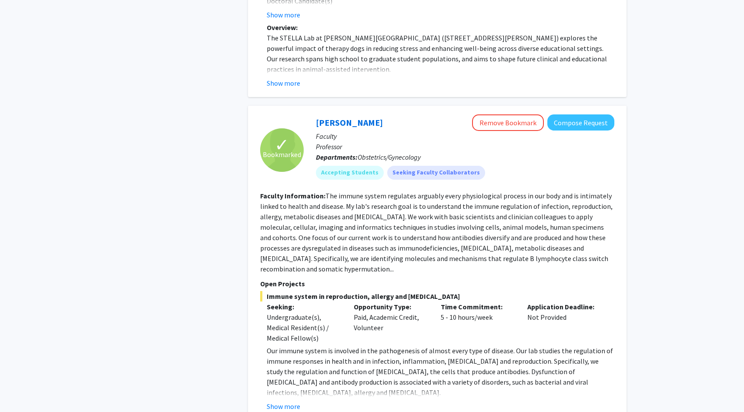
scroll to position [3213, 0]
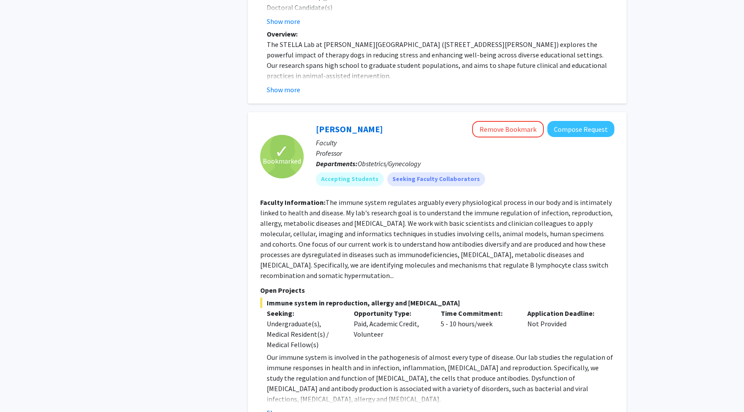
click at [283, 408] on button "Show more" at bounding box center [283, 413] width 33 height 10
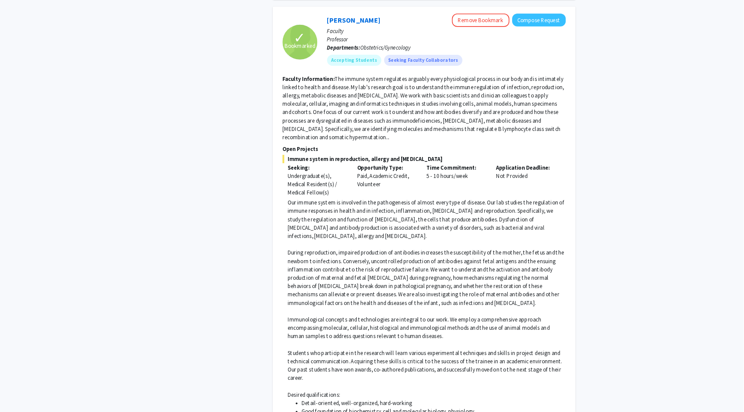
scroll to position [3317, 0]
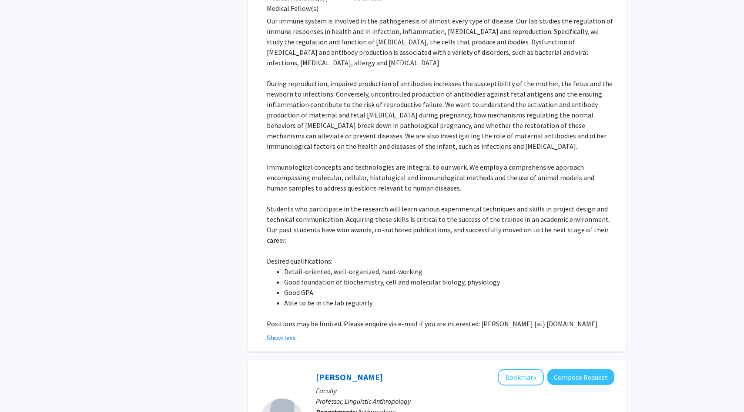
scroll to position [3593, 0]
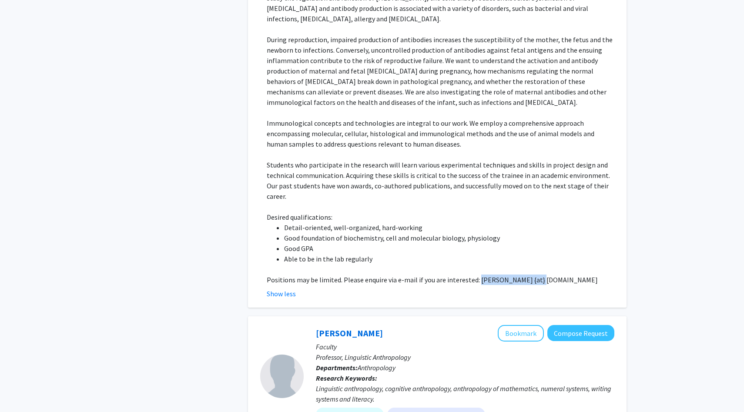
drag, startPoint x: 475, startPoint y: 208, endPoint x: 548, endPoint y: 207, distance: 73.1
click at [548, 274] on p "Positions may be limited. Please enquire via e-mail if you are interested: kang…" at bounding box center [440, 279] width 347 height 10
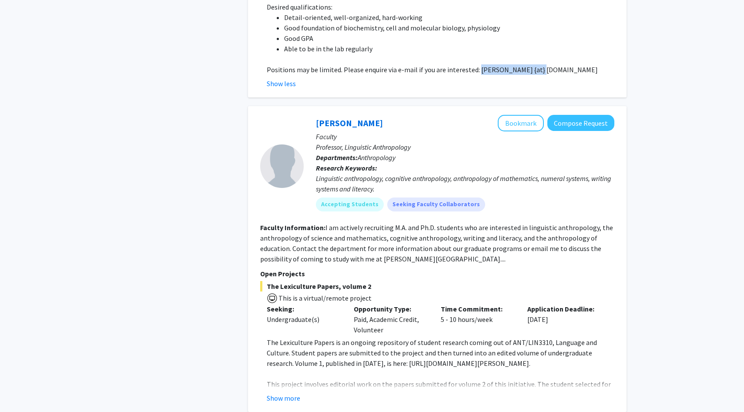
scroll to position [3802, 0]
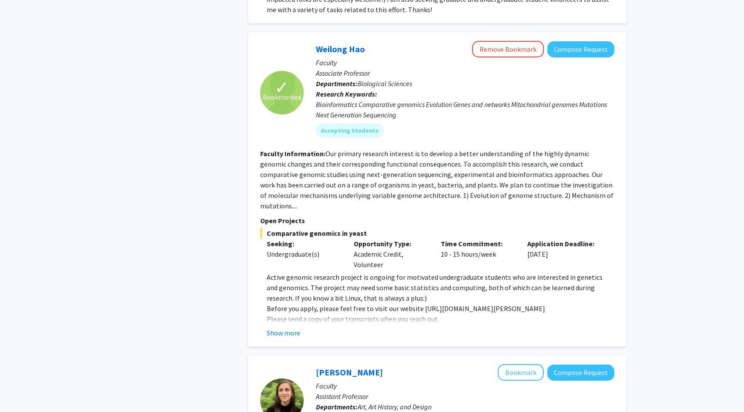
scroll to position [935, 0]
click at [296, 327] on button "Show more" at bounding box center [283, 332] width 33 height 10
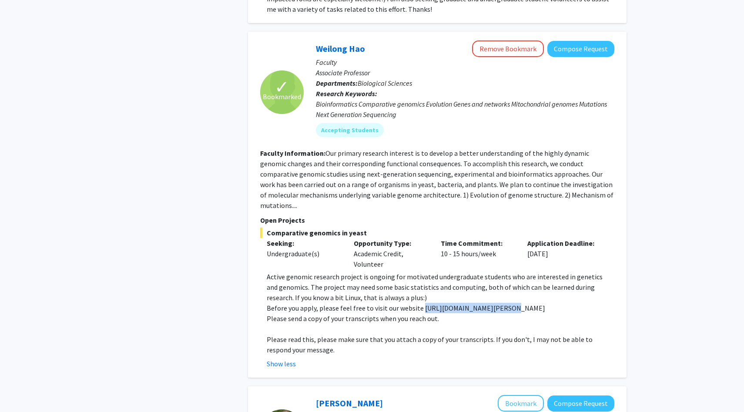
drag, startPoint x: 420, startPoint y: 278, endPoint x: 501, endPoint y: 280, distance: 80.5
click at [501, 303] on p "Before you apply, please feel free to visit our website https://haolab.wayne.ed…" at bounding box center [440, 308] width 347 height 10
copy p "https://haolab.wayne.edu/"
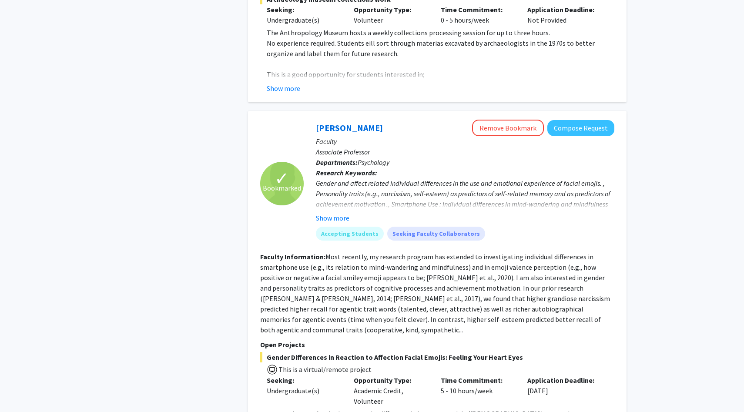
scroll to position [2372, 0]
drag, startPoint x: 315, startPoint y: 77, endPoint x: 378, endPoint y: 76, distance: 62.6
click at [378, 119] on div "Lara Jones Remove Bookmark Compose Request" at bounding box center [465, 127] width 298 height 17
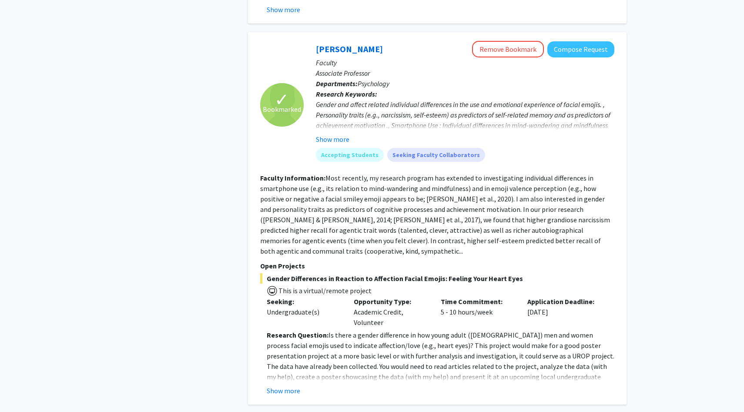
scroll to position [2476, 0]
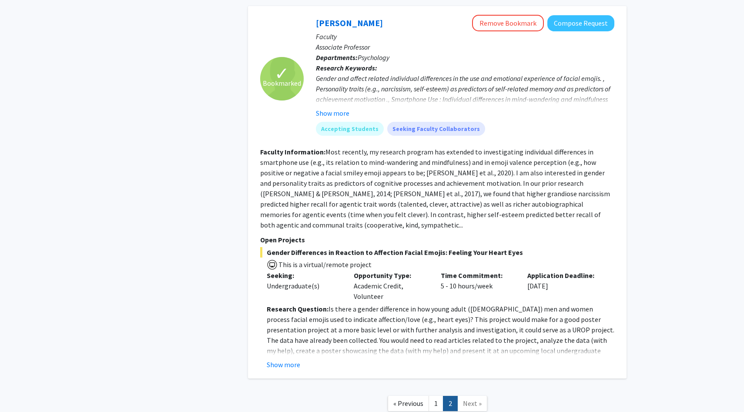
click at [443, 396] on link "2" at bounding box center [450, 403] width 15 height 15
click at [437, 396] on link "1" at bounding box center [435, 403] width 15 height 15
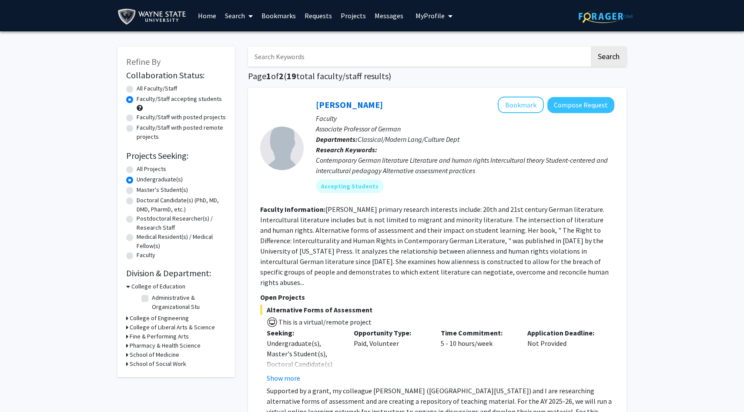
click at [127, 326] on icon at bounding box center [127, 327] width 2 height 9
click at [152, 361] on label "Biological Sciences" at bounding box center [177, 359] width 50 height 9
click at [152, 361] on input "Biological Sciences" at bounding box center [155, 358] width 6 height 6
checkbox input "true"
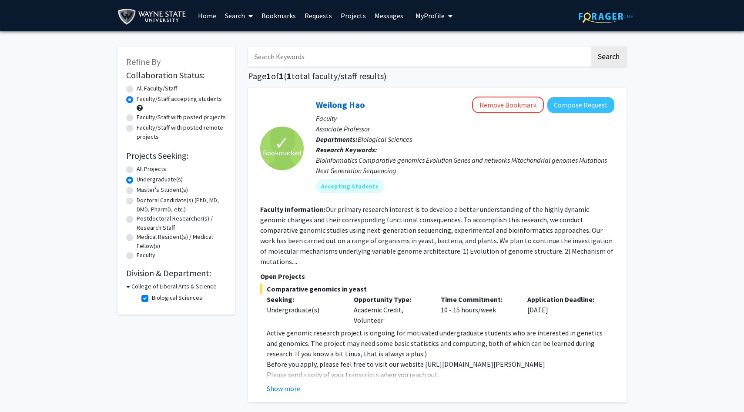
scroll to position [76, 0]
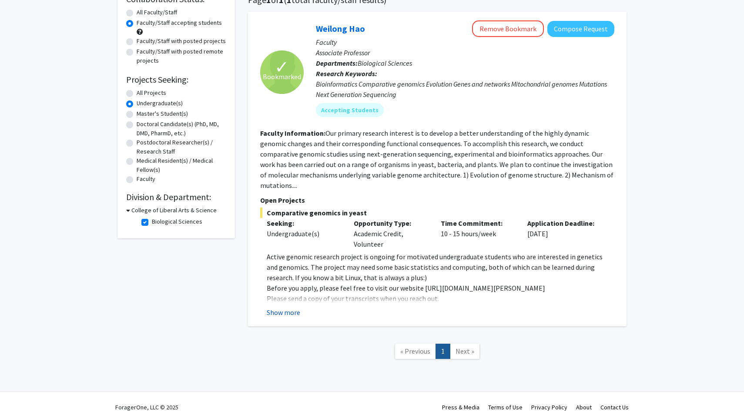
click at [287, 307] on button "Show more" at bounding box center [283, 312] width 33 height 10
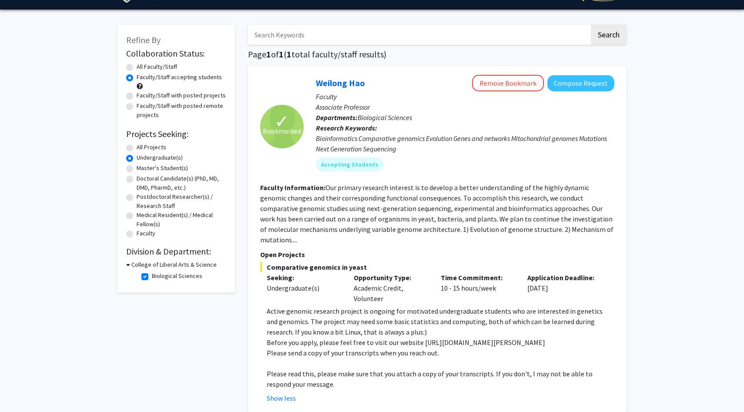
scroll to position [0, 0]
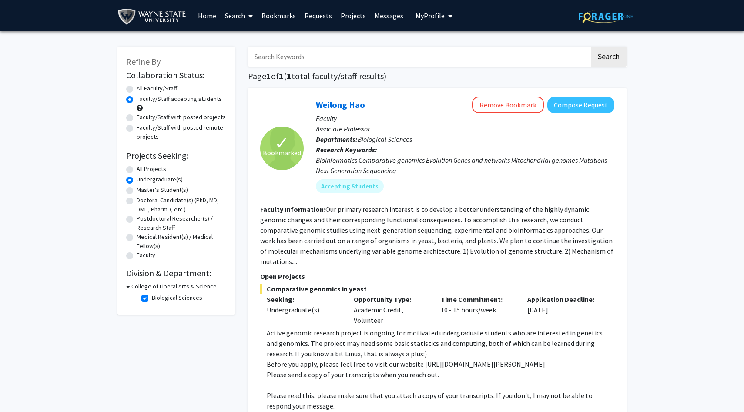
click at [566, 251] on section "Faculty Information: Our primary research interest is to develop a better under…" at bounding box center [437, 235] width 354 height 63
click at [560, 249] on fg-read-more "Our primary research interest is to develop a better understanding of the highl…" at bounding box center [436, 235] width 353 height 61
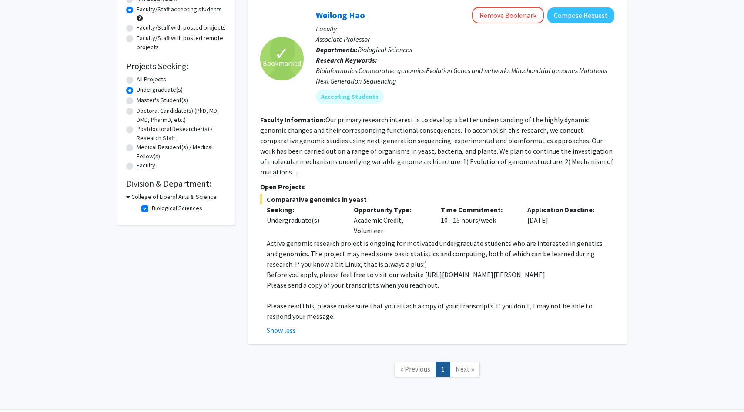
scroll to position [107, 0]
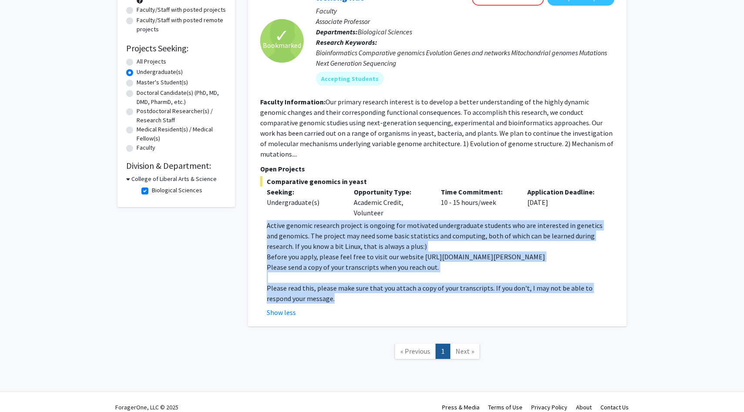
drag, startPoint x: 251, startPoint y: 218, endPoint x: 496, endPoint y: 283, distance: 253.7
click at [496, 283] on div "✓ Bookmarked Weilong Hao Remove Bookmark Compose Request Faculty Associate Prof…" at bounding box center [437, 153] width 378 height 346
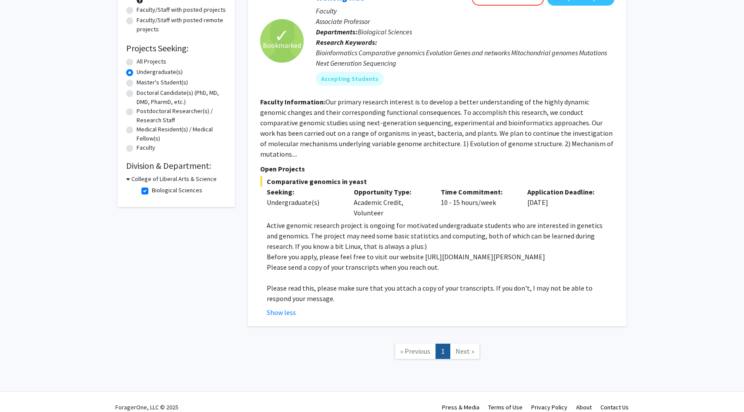
click at [354, 251] on p "Before you apply, please feel free to visit our website https://haolab.wayne.ed…" at bounding box center [440, 256] width 347 height 10
drag, startPoint x: 420, startPoint y: 247, endPoint x: 497, endPoint y: 245, distance: 77.0
click at [497, 251] on p "Before you apply, please feel free to visit our website https://haolab.wayne.ed…" at bounding box center [440, 256] width 347 height 10
copy p "https://haolab.wayne.edu/"
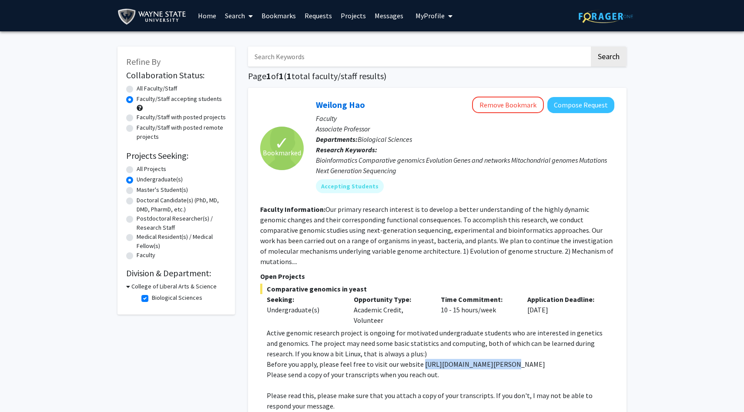
click at [287, 16] on link "Bookmarks" at bounding box center [278, 15] width 43 height 30
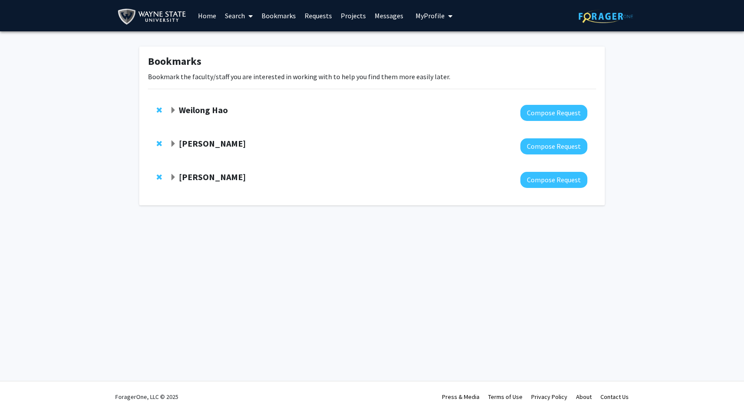
click at [169, 107] on div "Weilong Hao Compose Request" at bounding box center [372, 112] width 448 height 33
click at [170, 108] on span "Expand Weilong Hao Bookmark" at bounding box center [173, 110] width 7 height 7
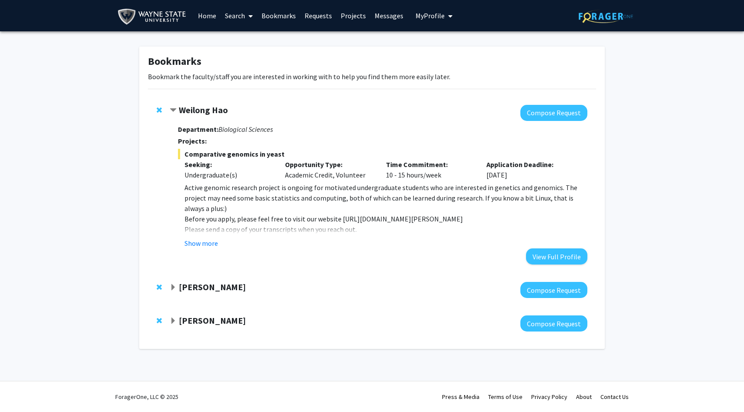
click at [173, 111] on span "Contract Weilong Hao Bookmark" at bounding box center [173, 110] width 7 height 7
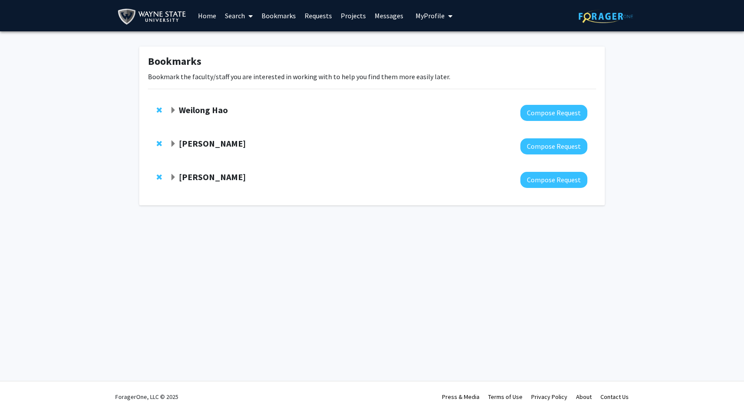
click at [170, 145] on span "Expand Kang Chen Bookmark" at bounding box center [173, 143] width 7 height 7
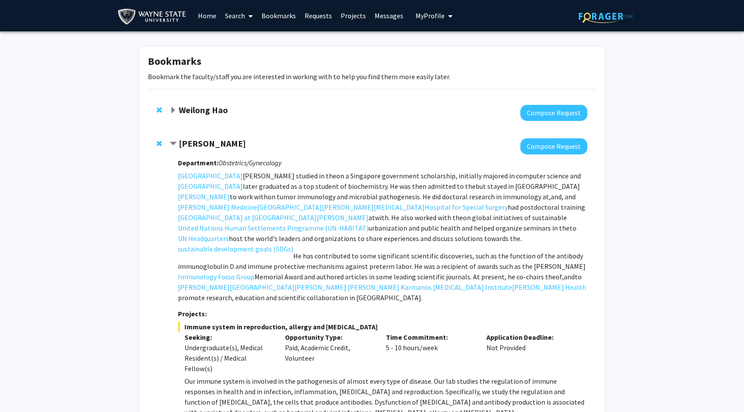
click at [170, 145] on span "Contract Kang Chen Bookmark" at bounding box center [173, 143] width 7 height 7
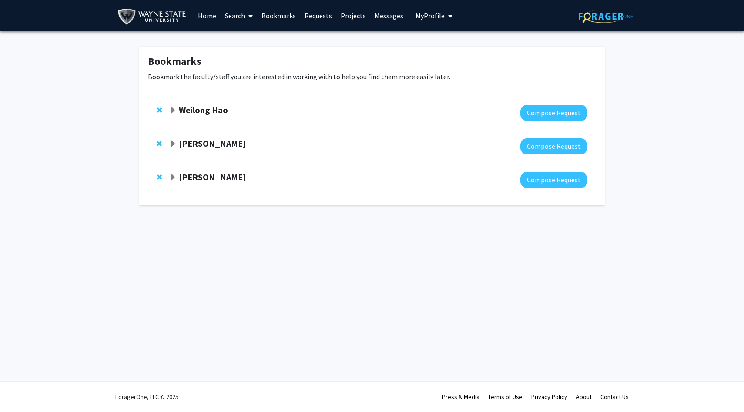
click at [170, 179] on span "Expand Lara Jones Bookmark" at bounding box center [173, 177] width 7 height 7
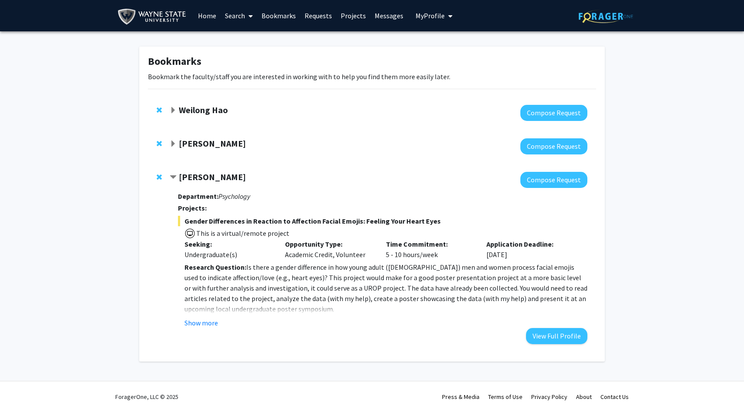
click at [174, 174] on span "Contract Lara Jones Bookmark" at bounding box center [173, 177] width 7 height 7
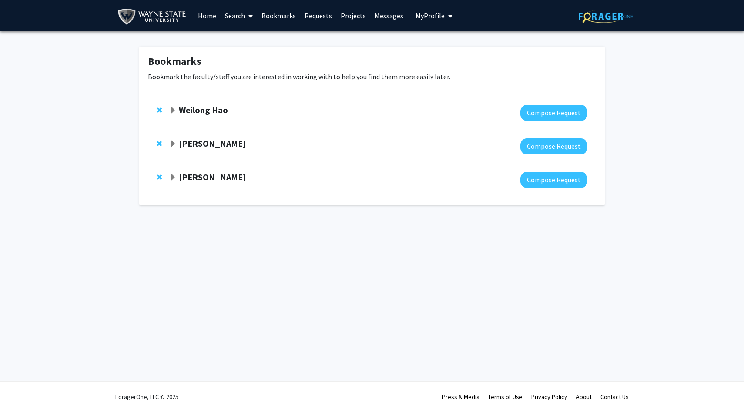
click at [174, 108] on span "Expand Weilong Hao Bookmark" at bounding box center [173, 110] width 7 height 7
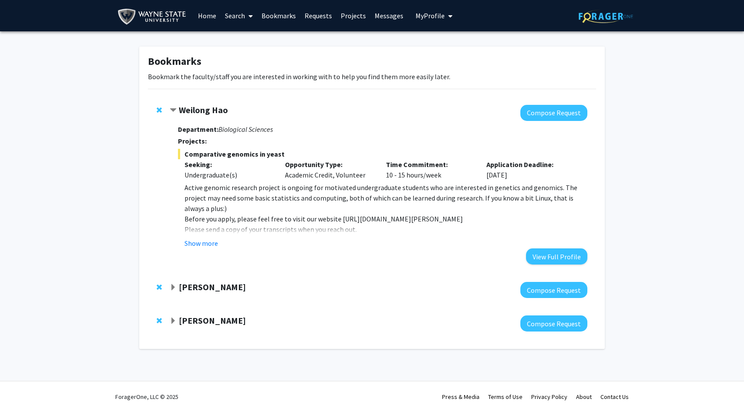
click at [223, 17] on link "Search" at bounding box center [238, 15] width 37 height 30
click at [210, 15] on link "Home" at bounding box center [207, 15] width 27 height 30
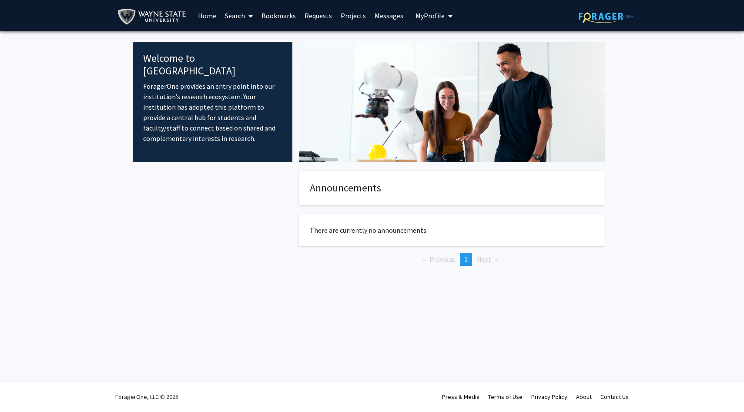
click at [227, 17] on link "Search" at bounding box center [238, 15] width 37 height 30
click at [248, 34] on span "Faculty/Staff" at bounding box center [252, 39] width 64 height 17
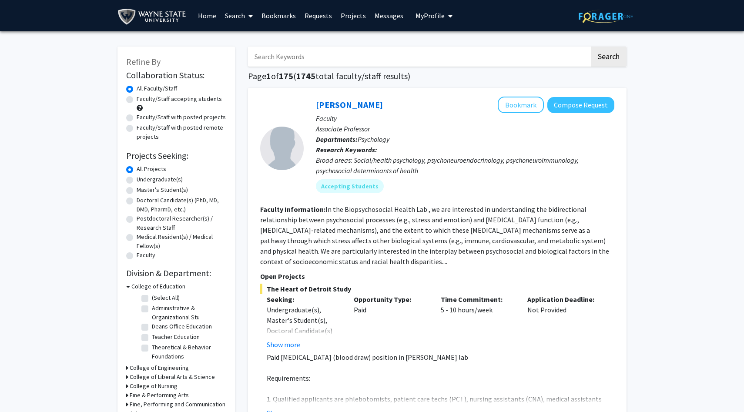
click at [232, 20] on link "Search" at bounding box center [238, 15] width 37 height 30
click at [236, 50] on span "Students" at bounding box center [246, 57] width 53 height 17
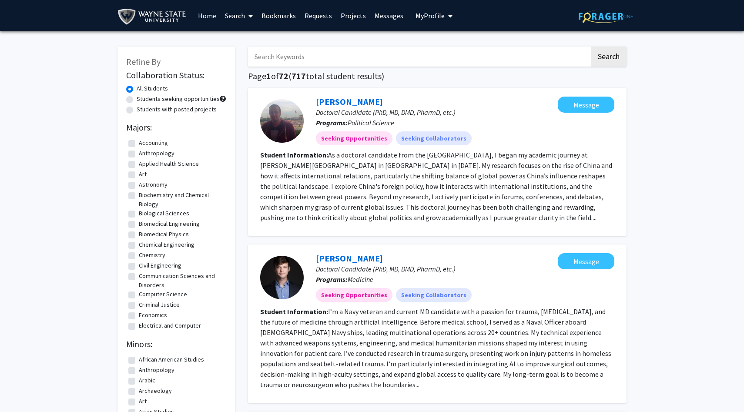
click at [137, 110] on label "Students with posted projects" at bounding box center [177, 109] width 80 height 9
click at [137, 110] on input "Students with posted projects" at bounding box center [140, 108] width 6 height 6
radio input "true"
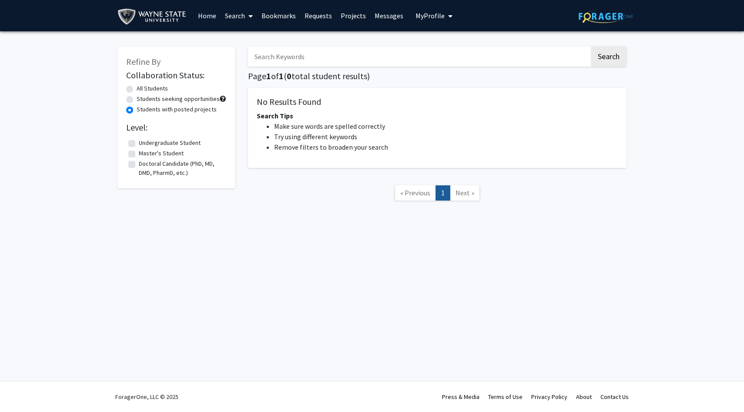
click at [137, 100] on label "Students seeking opportunities" at bounding box center [178, 98] width 83 height 9
click at [137, 100] on input "Students seeking opportunities" at bounding box center [140, 97] width 6 height 6
radio input "true"
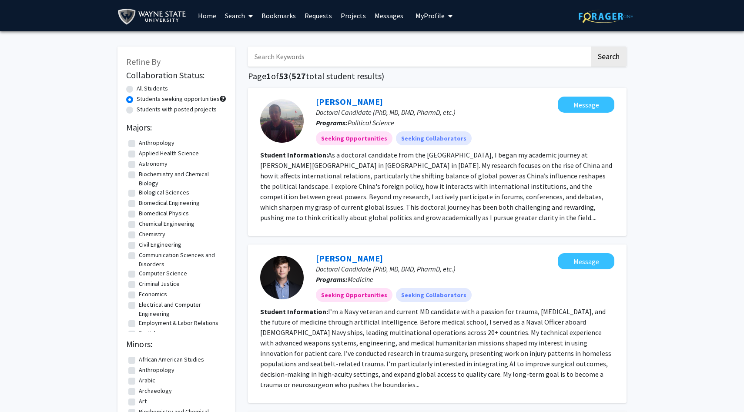
click at [501, 56] on input "Search Keywords" at bounding box center [418, 57] width 341 height 20
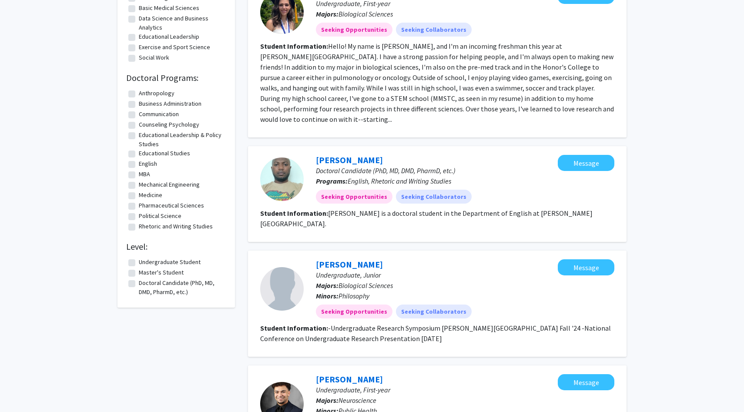
scroll to position [605, 0]
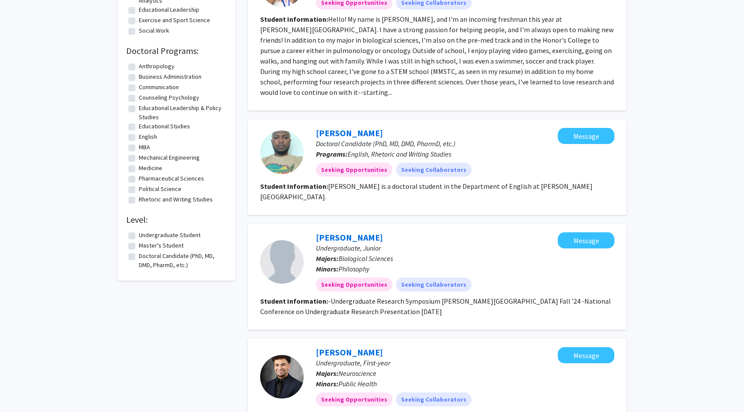
click at [139, 237] on label "Undergraduate Student" at bounding box center [170, 234] width 62 height 9
click at [139, 236] on input "Undergraduate Student" at bounding box center [142, 233] width 6 height 6
checkbox input "true"
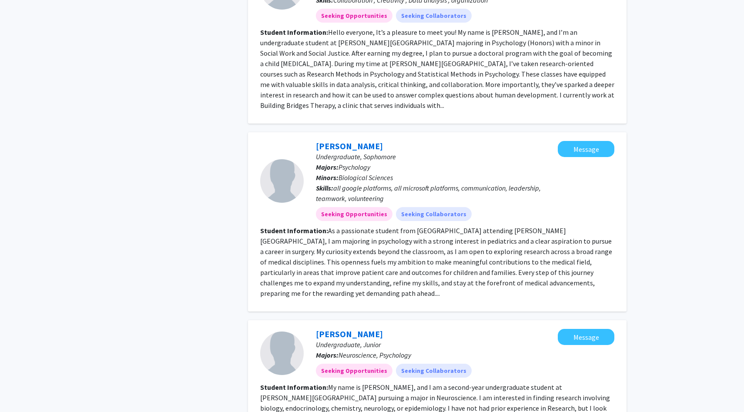
scroll to position [1246, 0]
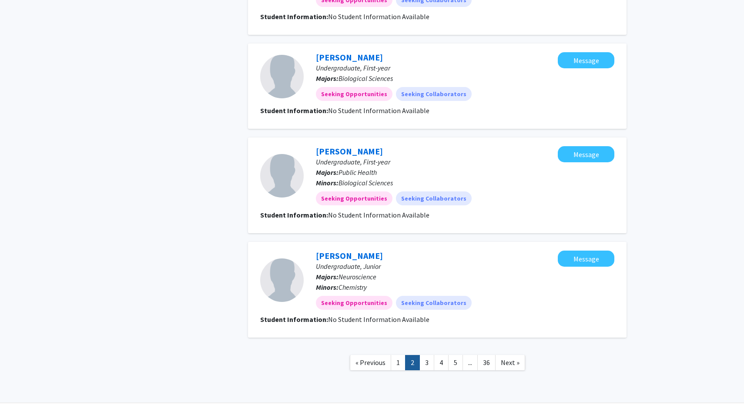
scroll to position [755, 0]
click at [429, 360] on link "3" at bounding box center [426, 361] width 15 height 15
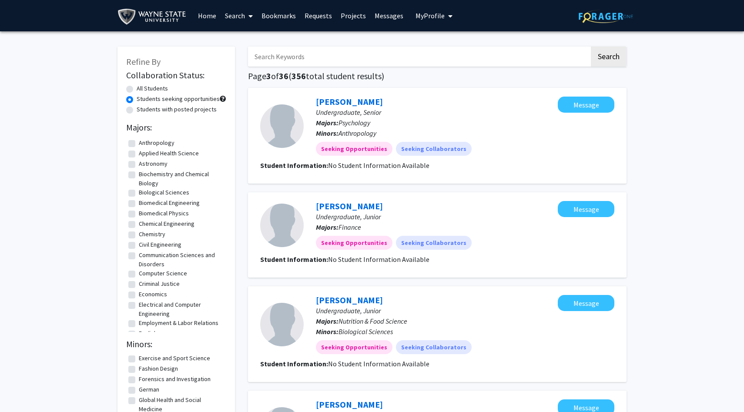
click at [209, 13] on link "Home" at bounding box center [207, 15] width 27 height 30
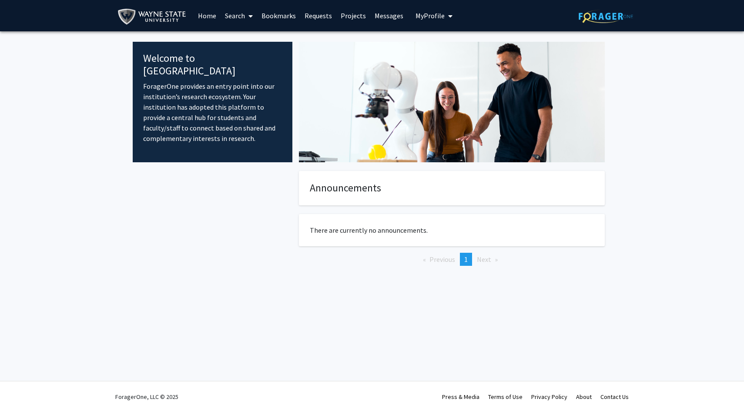
click at [273, 13] on link "Bookmarks" at bounding box center [278, 15] width 43 height 30
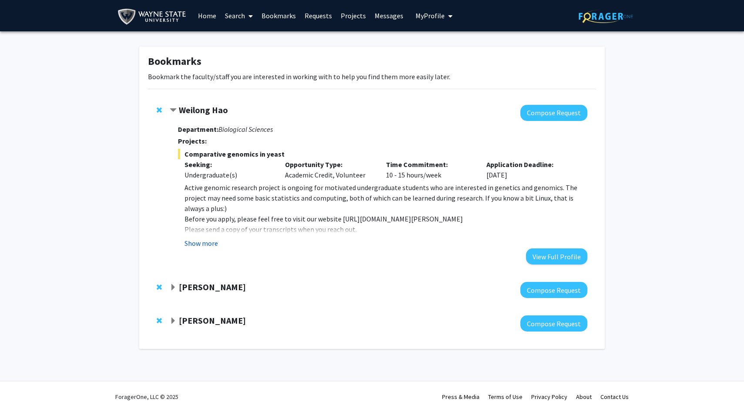
click at [193, 247] on button "Show more" at bounding box center [200, 243] width 33 height 10
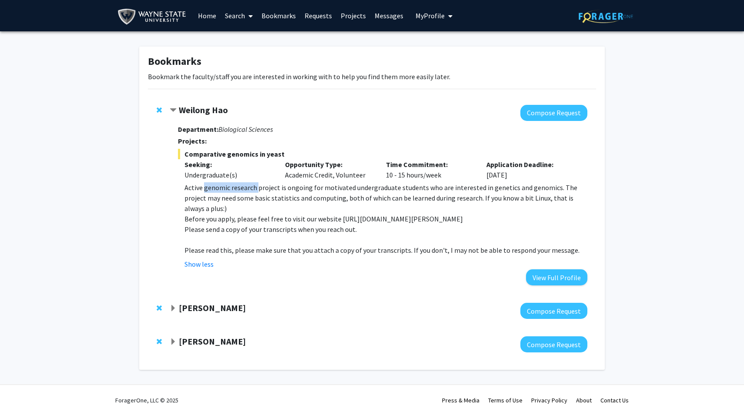
drag, startPoint x: 204, startPoint y: 187, endPoint x: 257, endPoint y: 184, distance: 52.7
click at [256, 184] on p "Active genomic research project is ongoing for motivated undergraduate students…" at bounding box center [385, 197] width 403 height 31
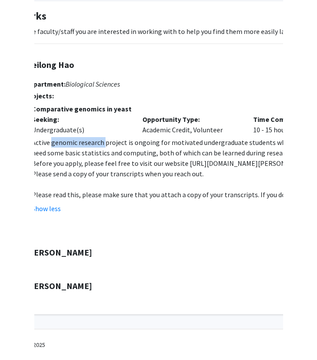
scroll to position [45, 58]
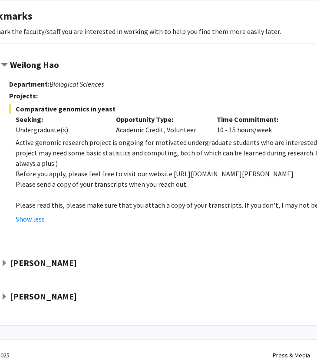
click at [101, 129] on div "Undergraduate(s)" at bounding box center [60, 129] width 88 height 10
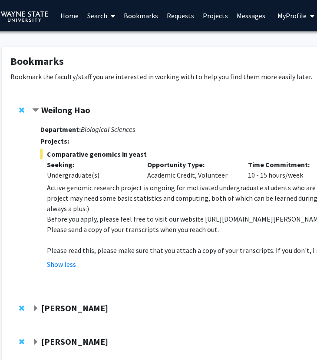
scroll to position [45, 27]
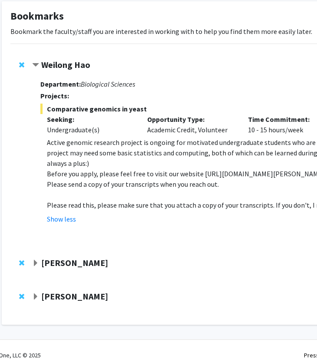
click at [102, 43] on div "Bookmarks Bookmark the faculty/staff you are interested in working with to help…" at bounding box center [234, 162] width 465 height 323
